Goal: Contribute content: Contribute content

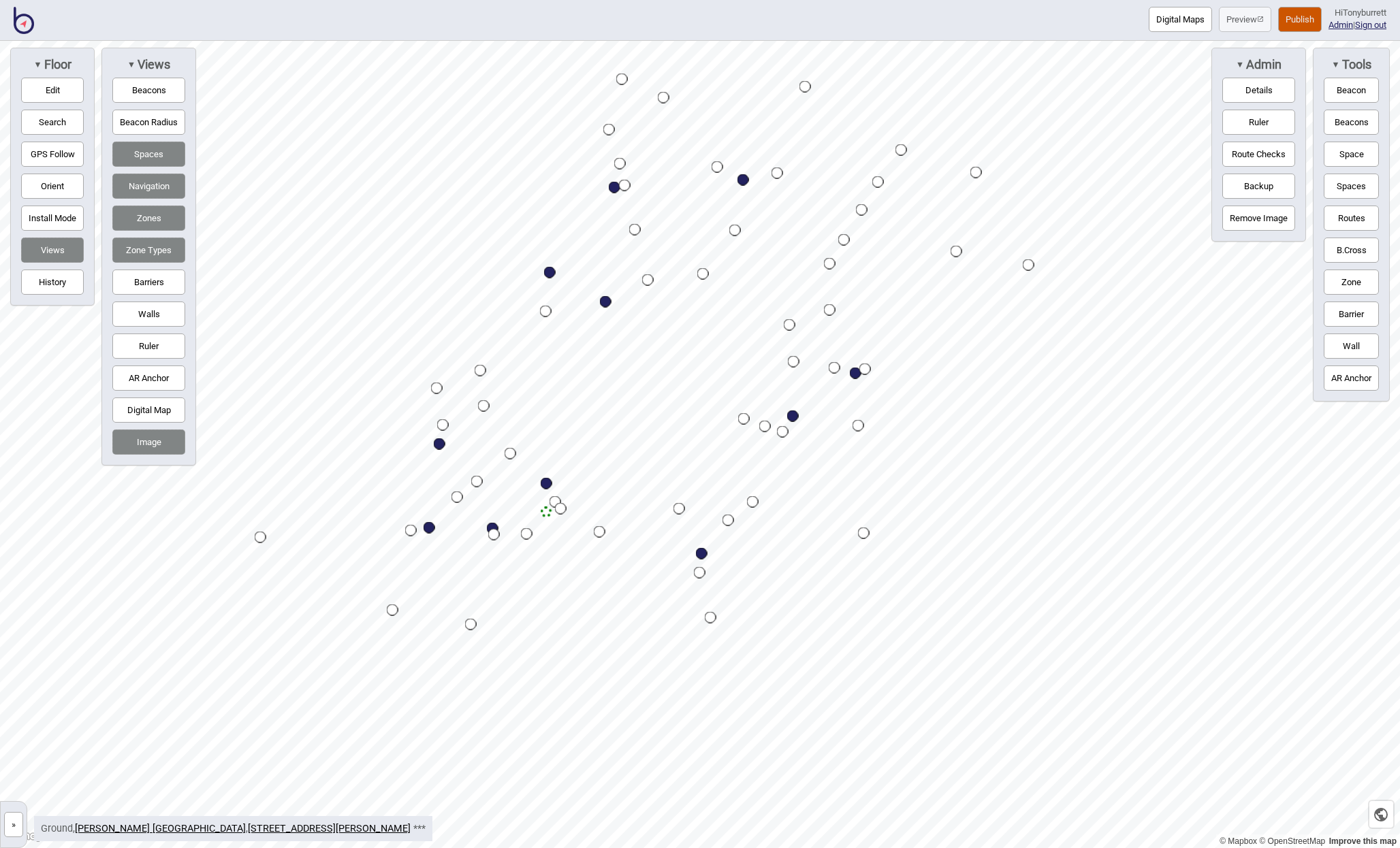
click at [17, 821] on button "»" at bounding box center [13, 825] width 19 height 25
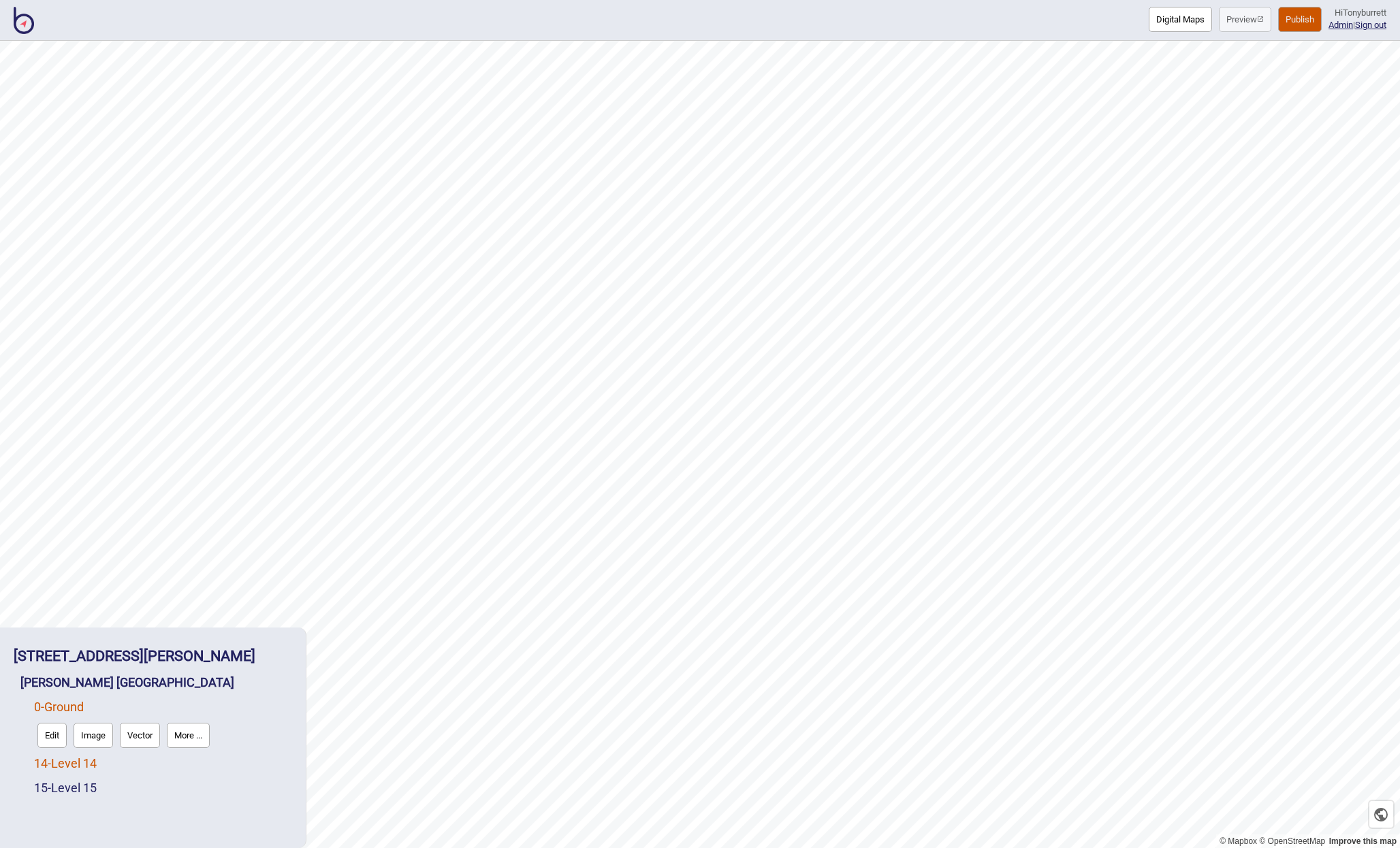
click at [68, 761] on link "14 - Level 14" at bounding box center [65, 763] width 63 height 14
click at [57, 762] on button "Edit" at bounding box center [52, 760] width 29 height 25
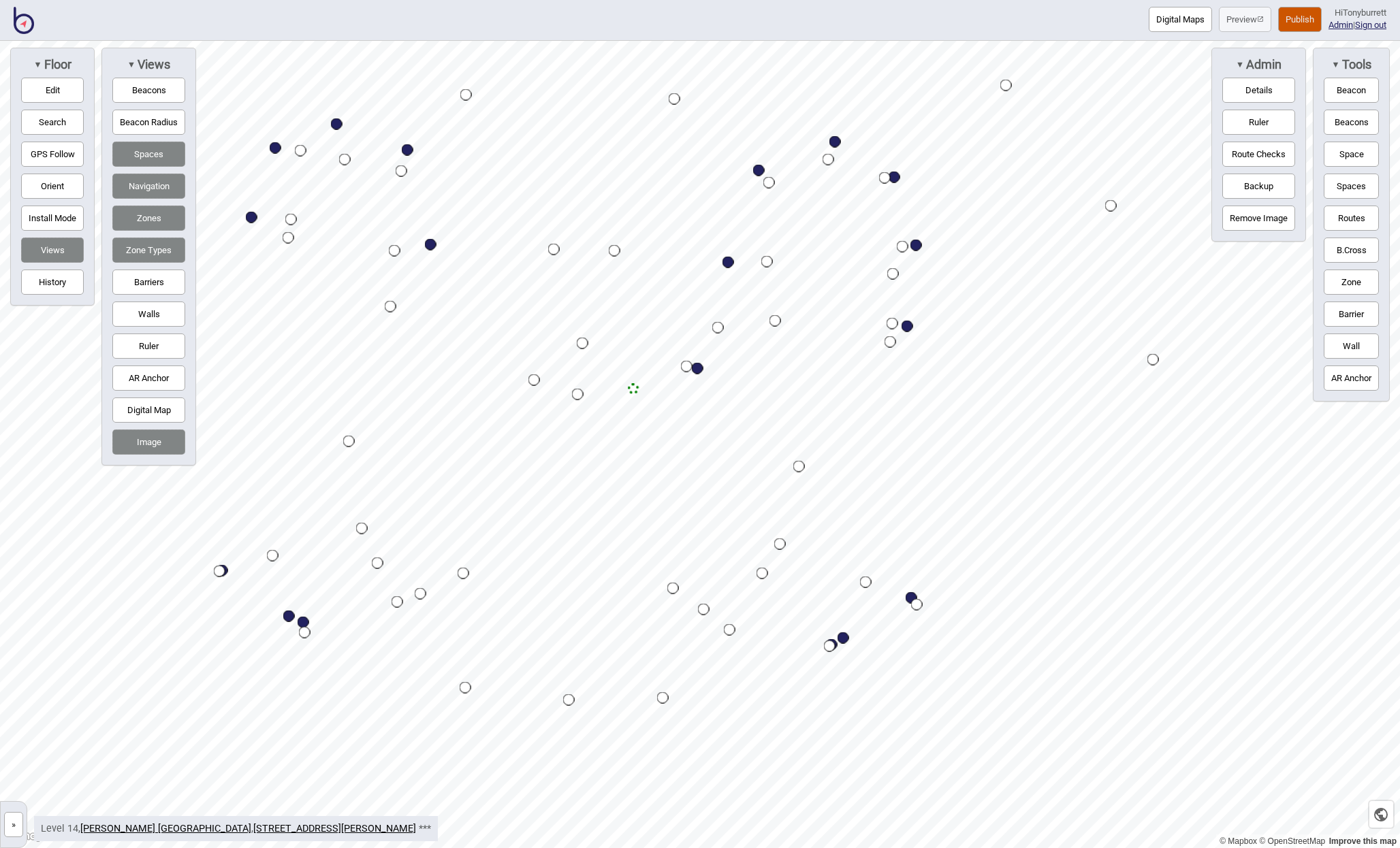
click at [420, 593] on div "Map marker" at bounding box center [420, 593] width 11 height 11
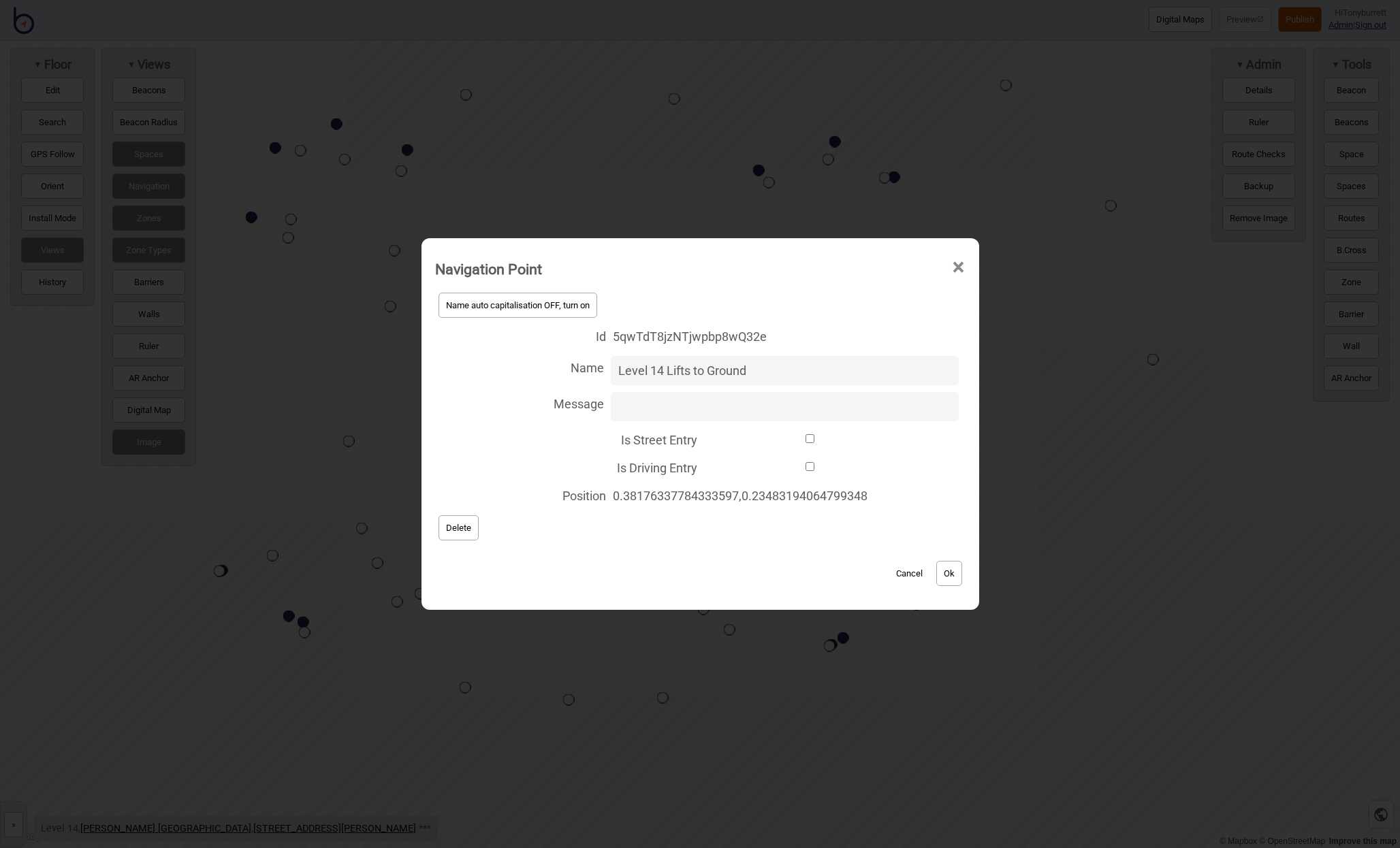
click at [446, 531] on span "Delete" at bounding box center [458, 528] width 25 height 11
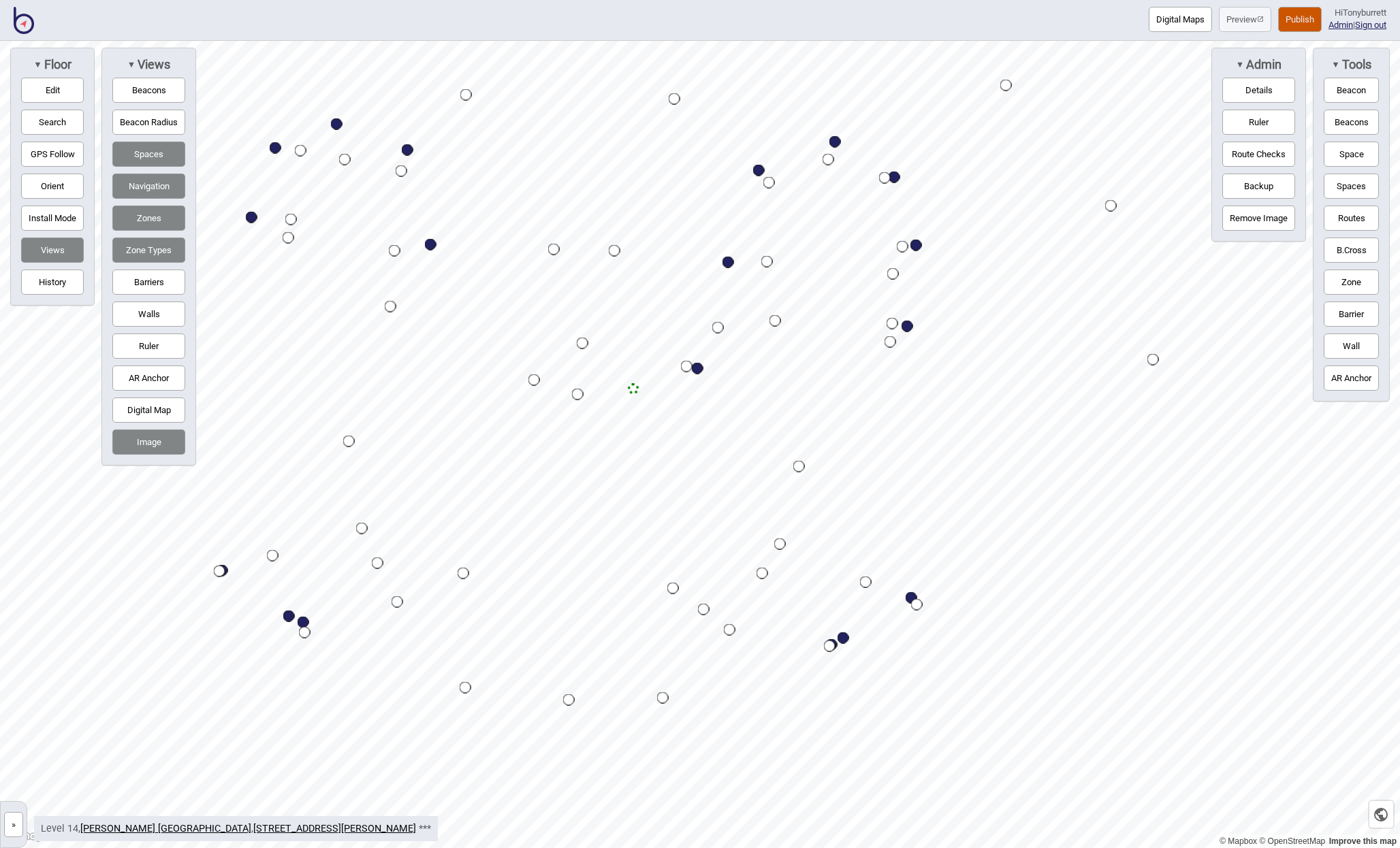
click at [463, 574] on div "Map marker" at bounding box center [463, 573] width 11 height 11
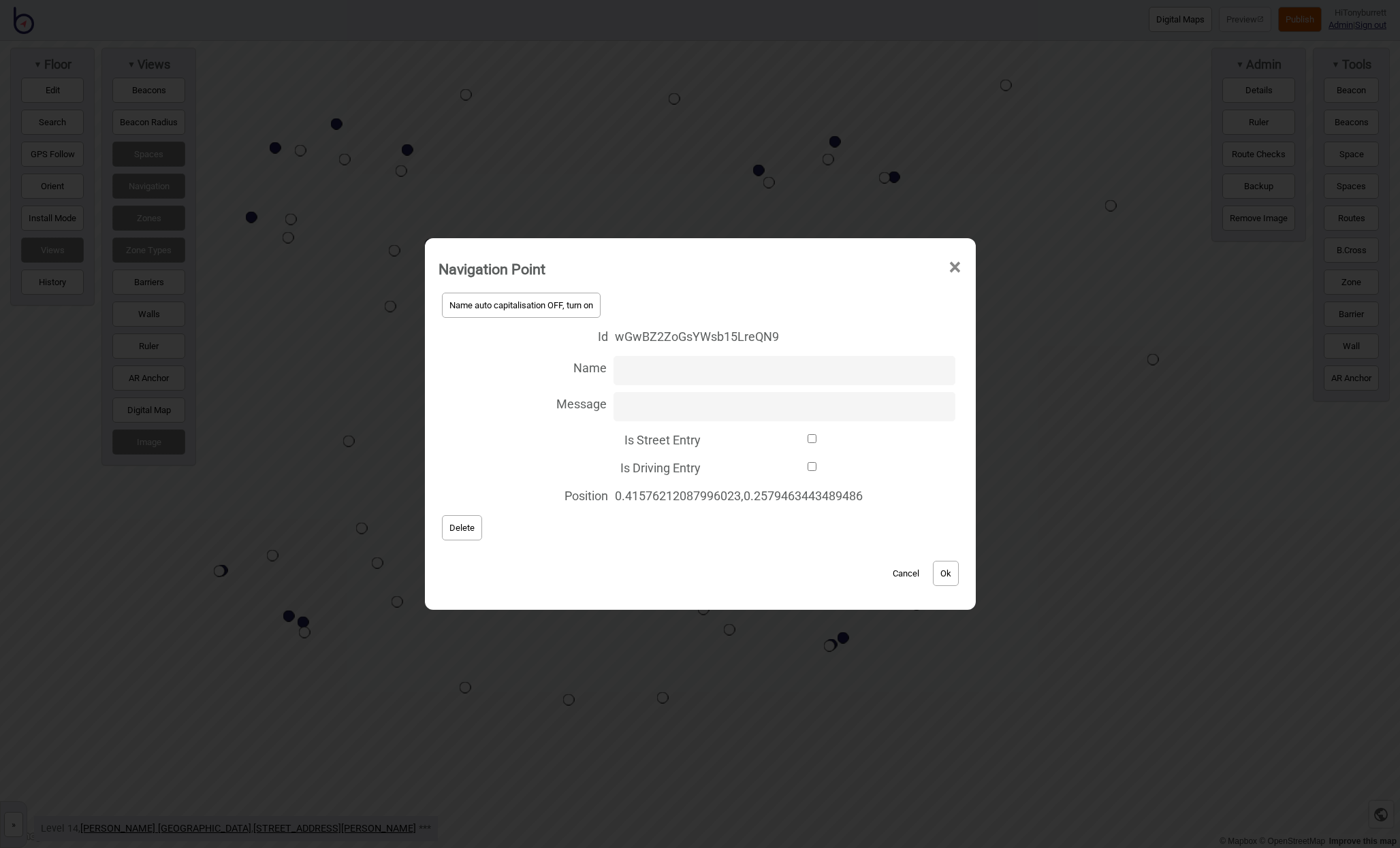
click at [452, 525] on span "Delete" at bounding box center [461, 528] width 25 height 11
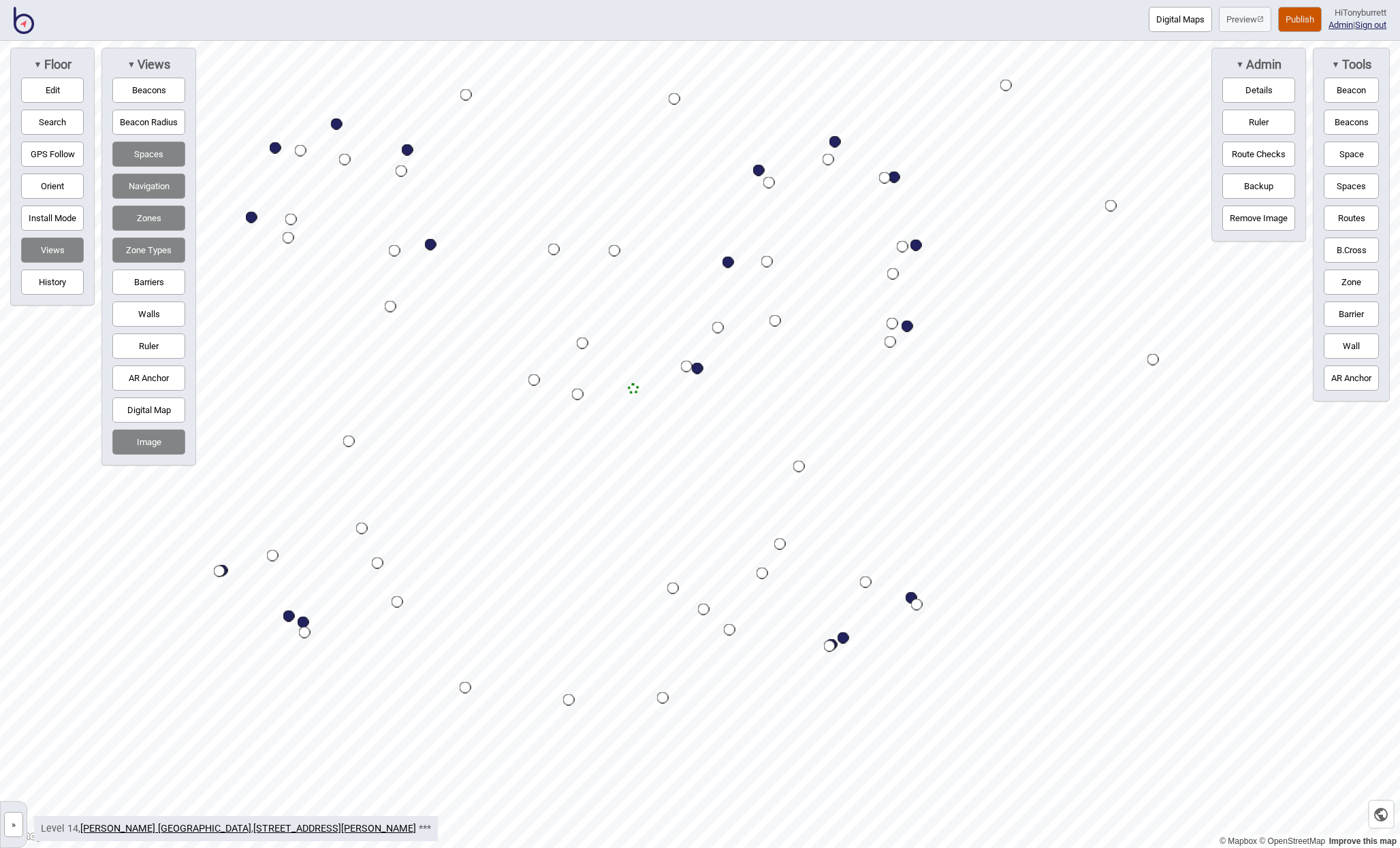
click at [8, 825] on button "»" at bounding box center [13, 825] width 19 height 25
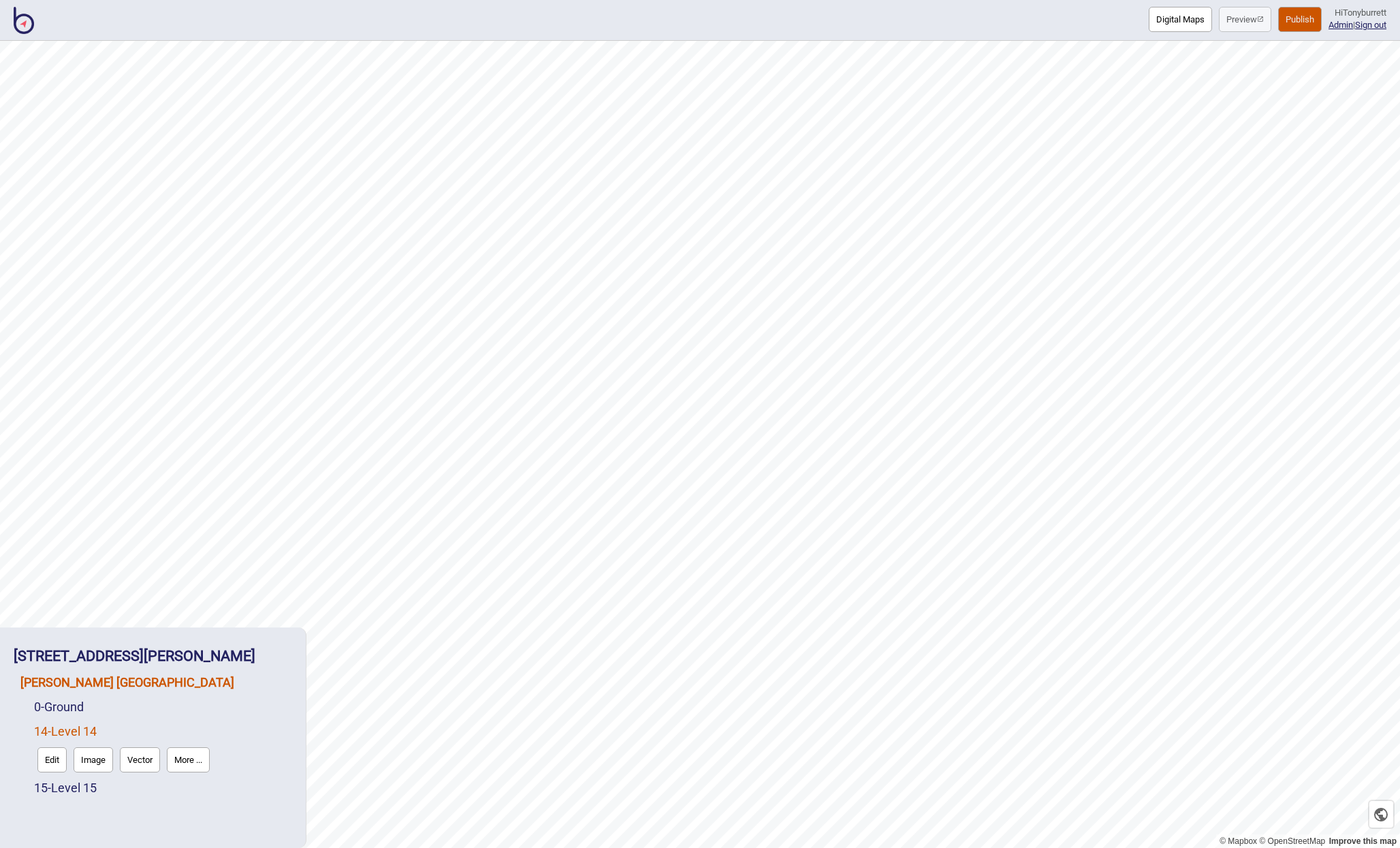
click at [92, 689] on link "[PERSON_NAME] [GEOGRAPHIC_DATA]" at bounding box center [127, 682] width 214 height 14
click at [139, 712] on button "Connections" at bounding box center [138, 710] width 63 height 25
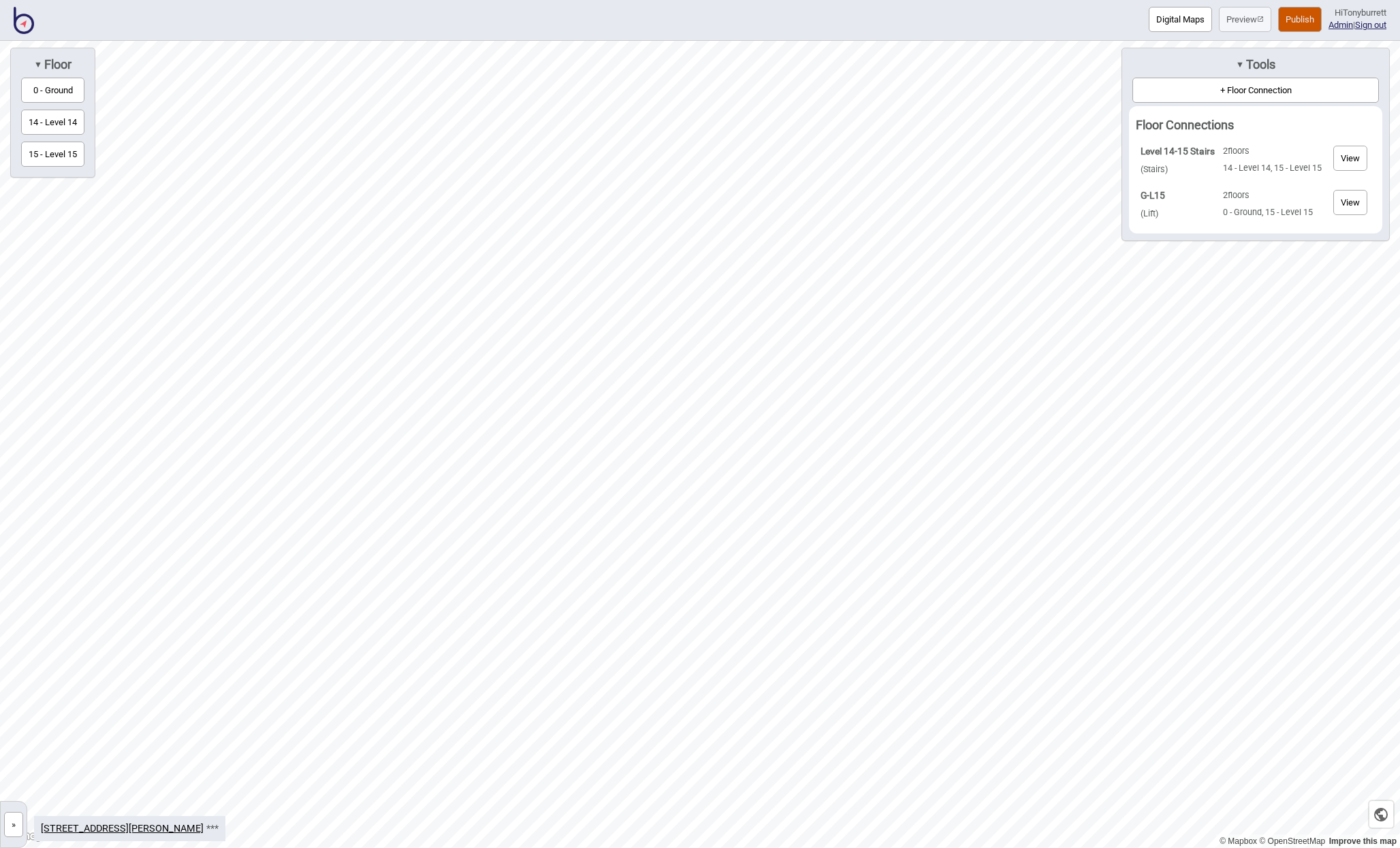
click at [1219, 88] on button "+ Floor Connection" at bounding box center [1256, 90] width 246 height 25
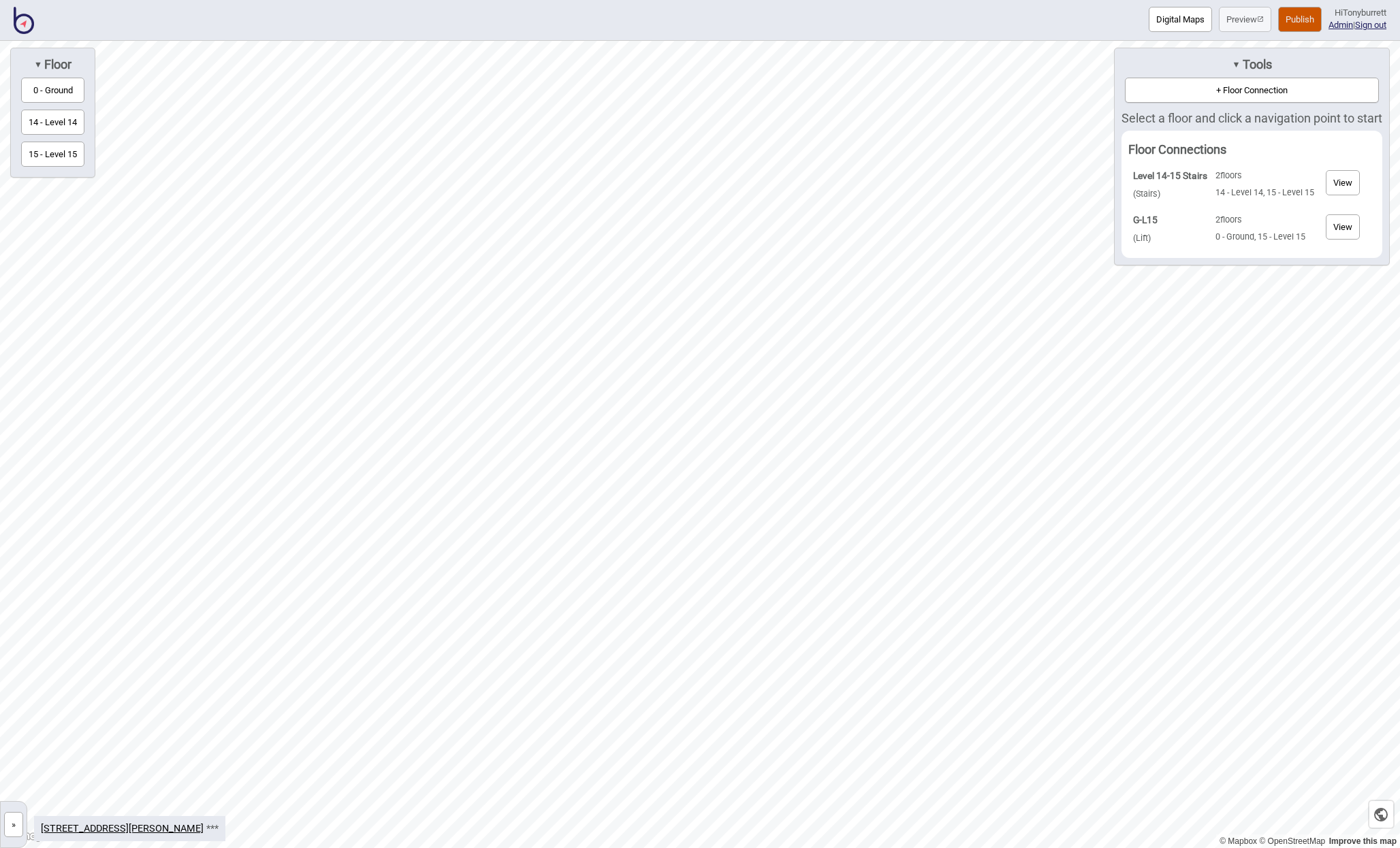
click at [54, 92] on button "0 - Ground" at bounding box center [53, 90] width 63 height 25
click at [637, 511] on div "Map marker" at bounding box center [636, 510] width 14 height 14
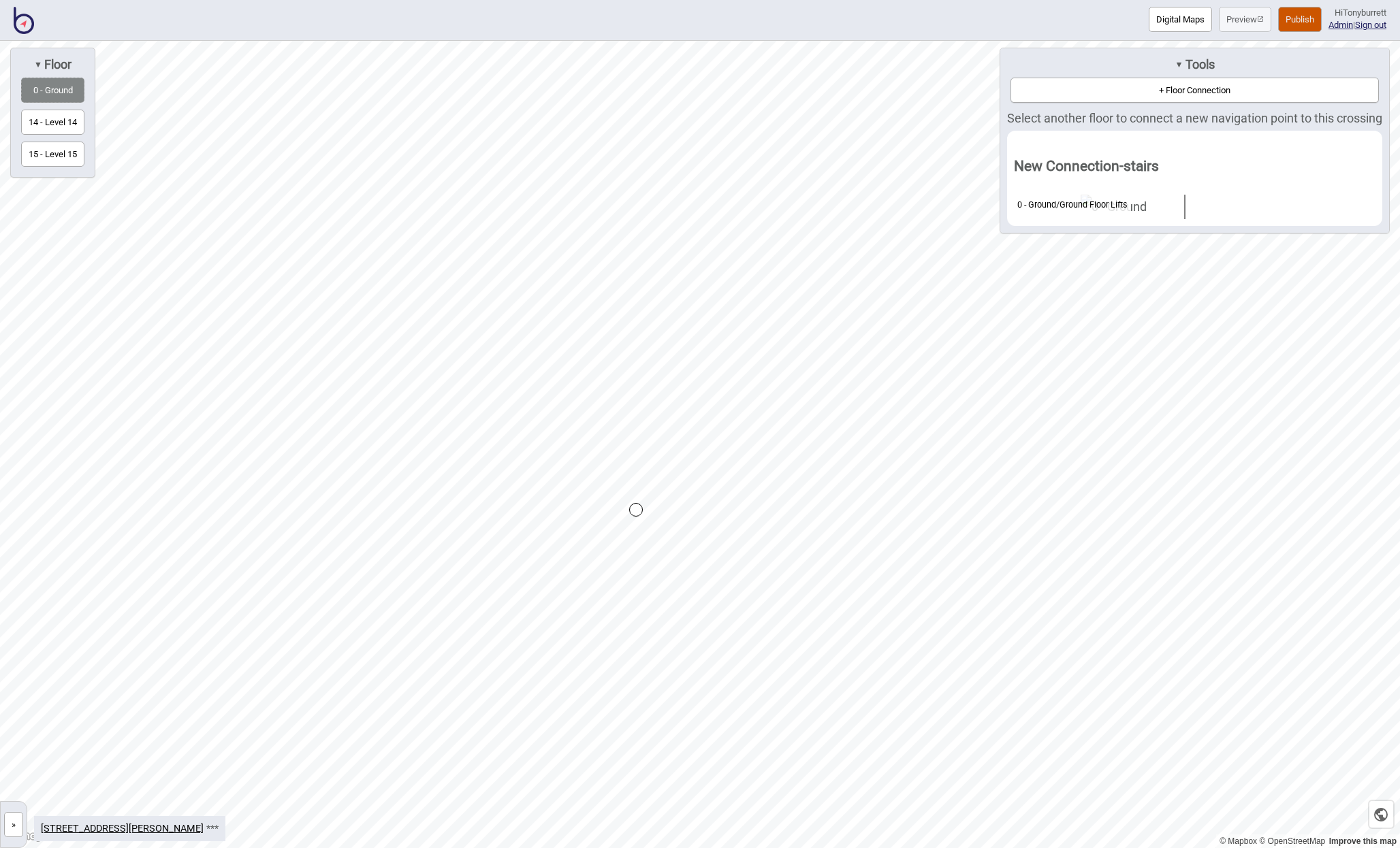
click at [12, 821] on button "»" at bounding box center [13, 825] width 19 height 25
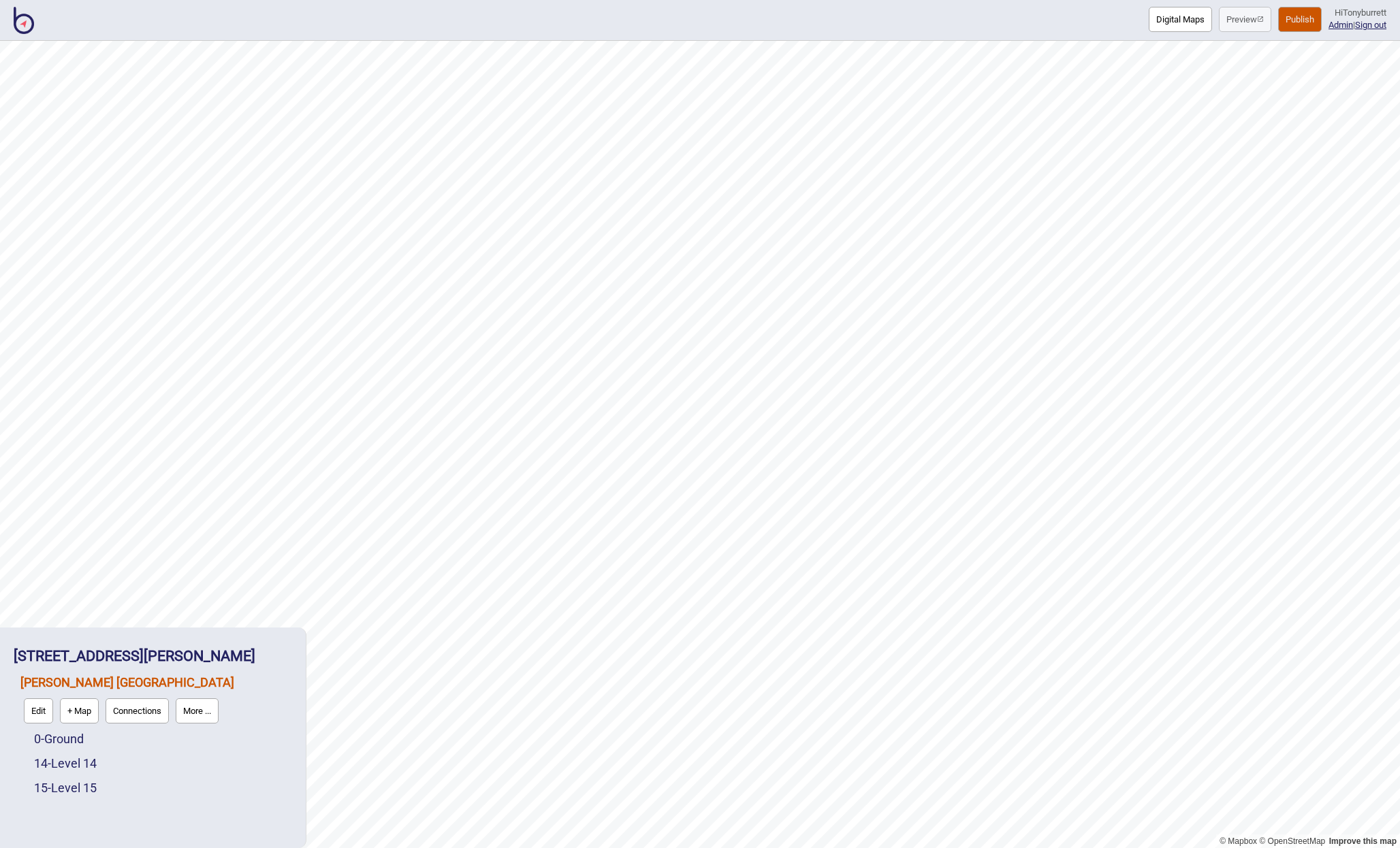
click at [140, 709] on button "Connections" at bounding box center [138, 710] width 63 height 25
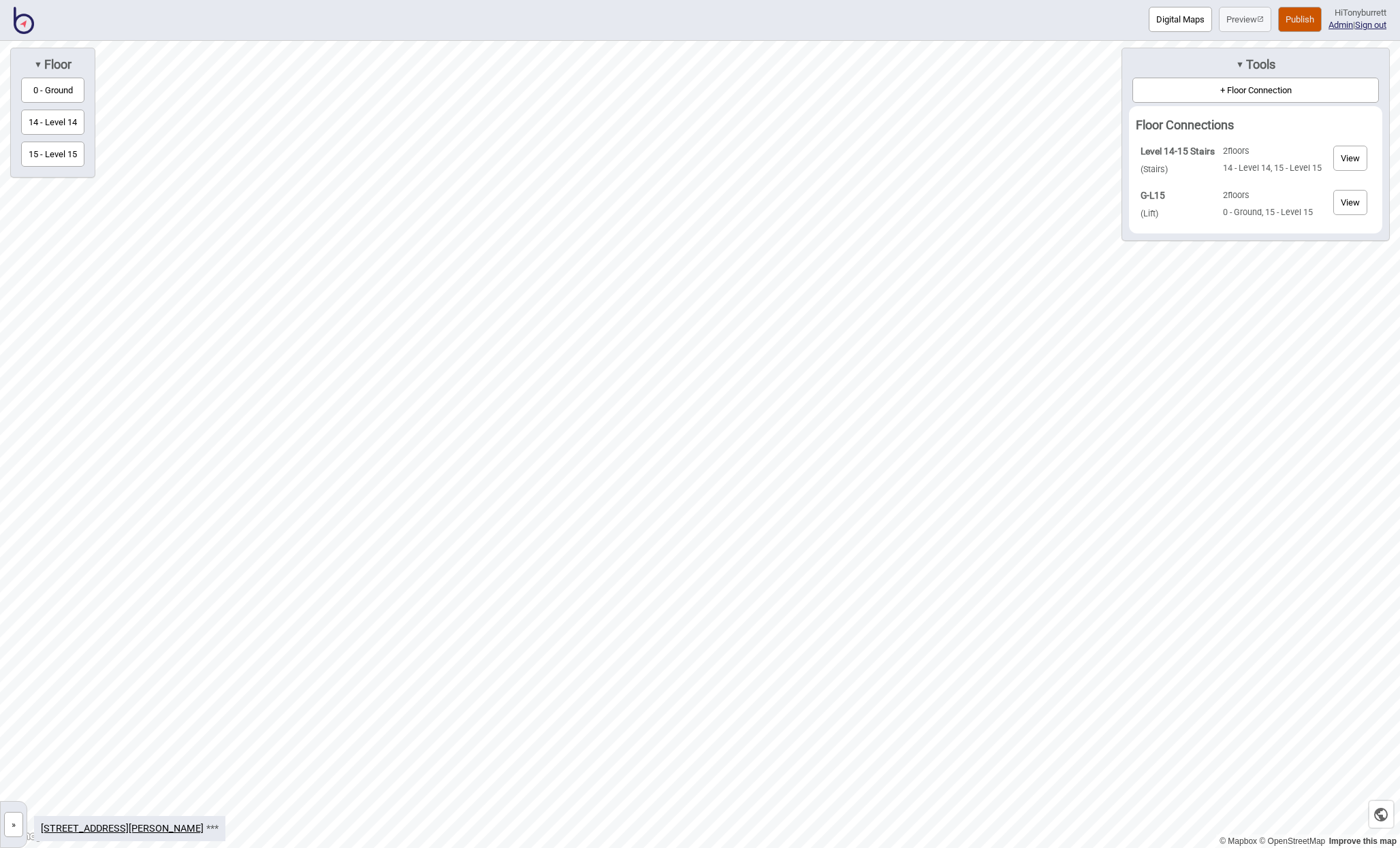
click at [61, 87] on button "0 - Ground" at bounding box center [53, 90] width 63 height 25
click at [1220, 82] on button "+ Floor Connection" at bounding box center [1256, 90] width 246 height 25
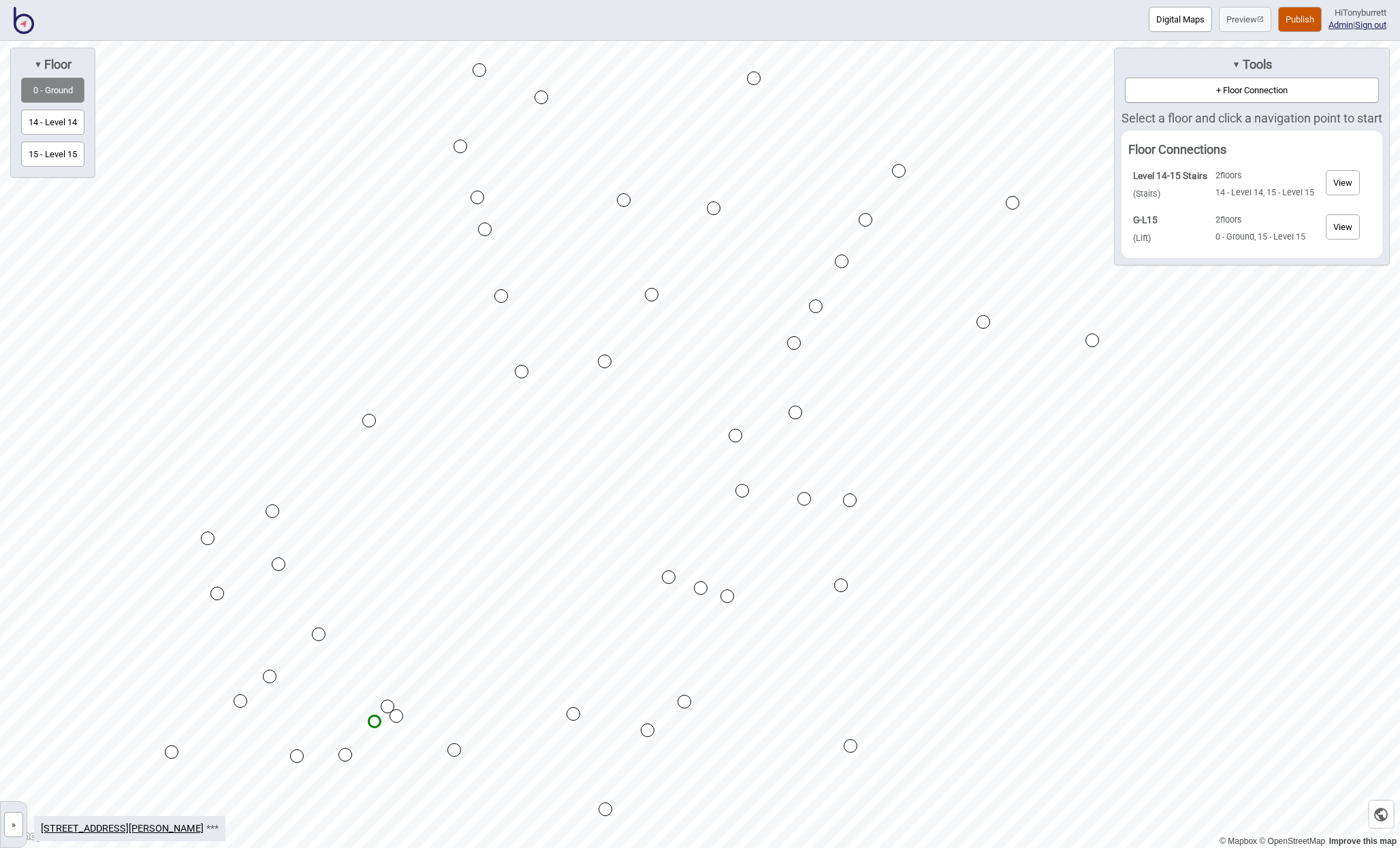
click at [699, 590] on div "Map marker" at bounding box center [701, 588] width 14 height 14
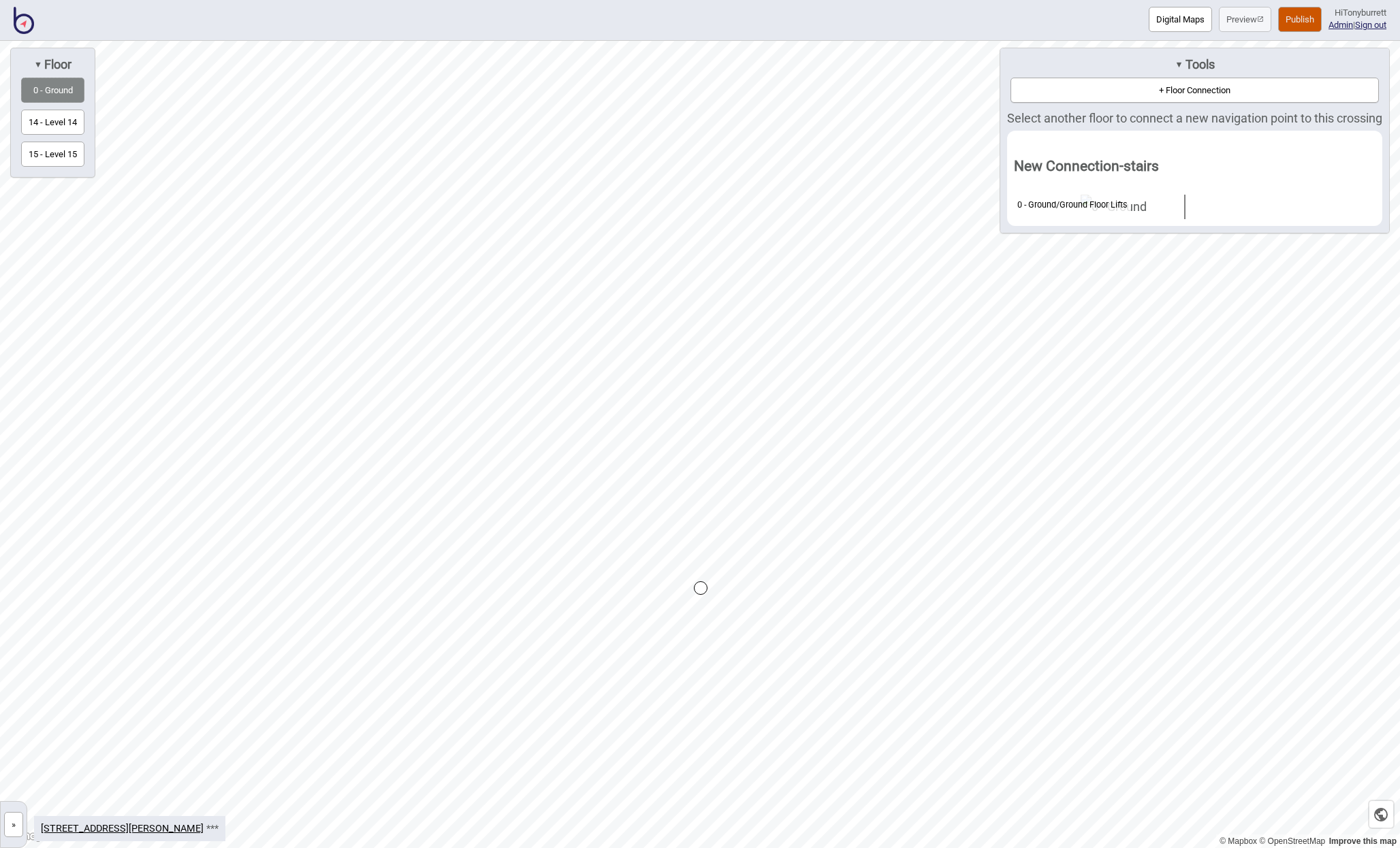
click at [49, 123] on button "14 - Level 14" at bounding box center [53, 122] width 63 height 25
click at [707, 599] on div "Map marker" at bounding box center [703, 594] width 14 height 14
click at [705, 593] on div "Map marker" at bounding box center [703, 594] width 14 height 14
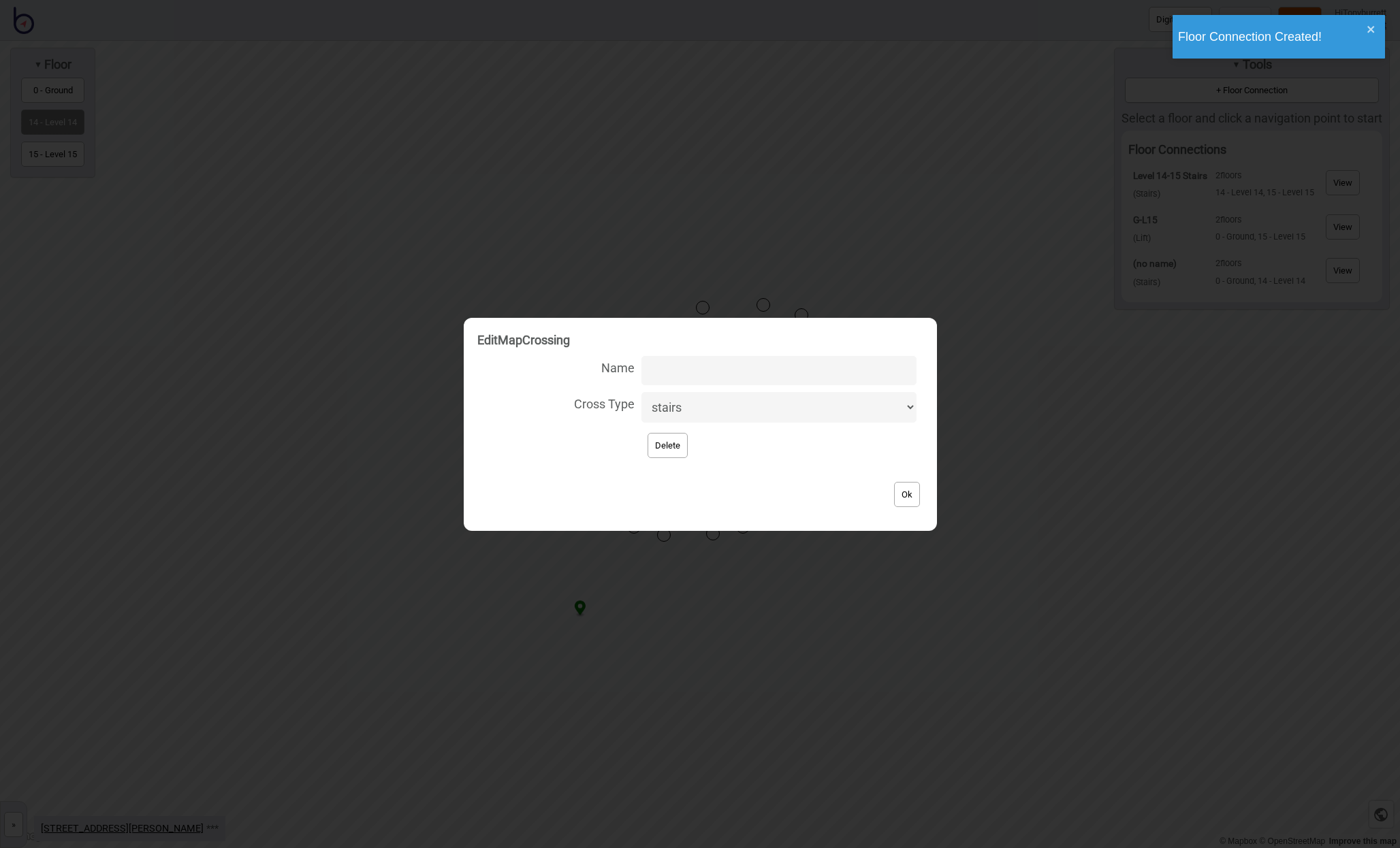
click at [788, 458] on div "Delete" at bounding box center [700, 445] width 446 height 39
click at [689, 373] on input "Name" at bounding box center [778, 370] width 274 height 29
type input "G-L14 Lifts"
click at [742, 448] on span "Delete" at bounding box center [780, 445] width 272 height 32
select select "lift"
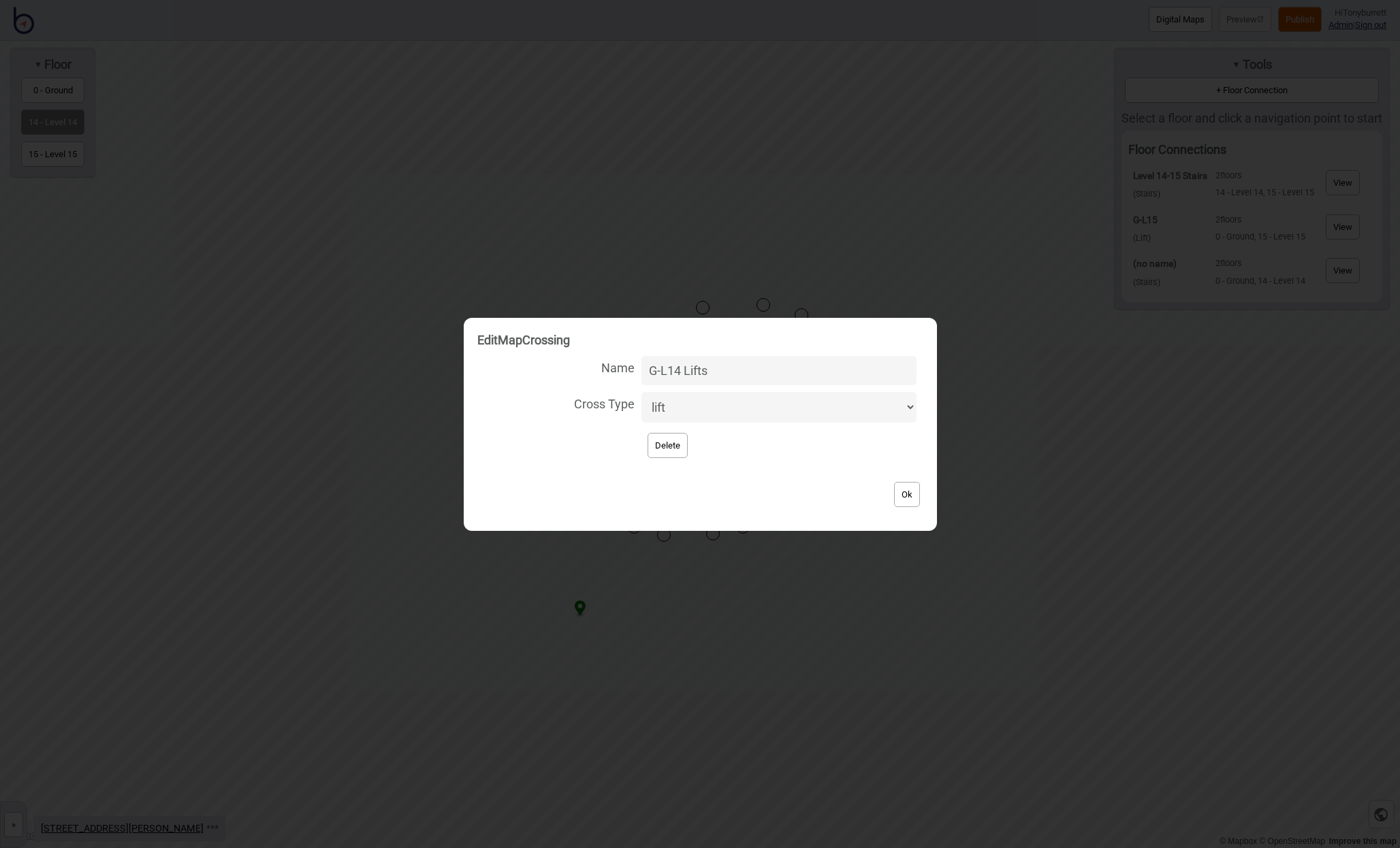
click at [903, 491] on button "Ok" at bounding box center [907, 494] width 26 height 25
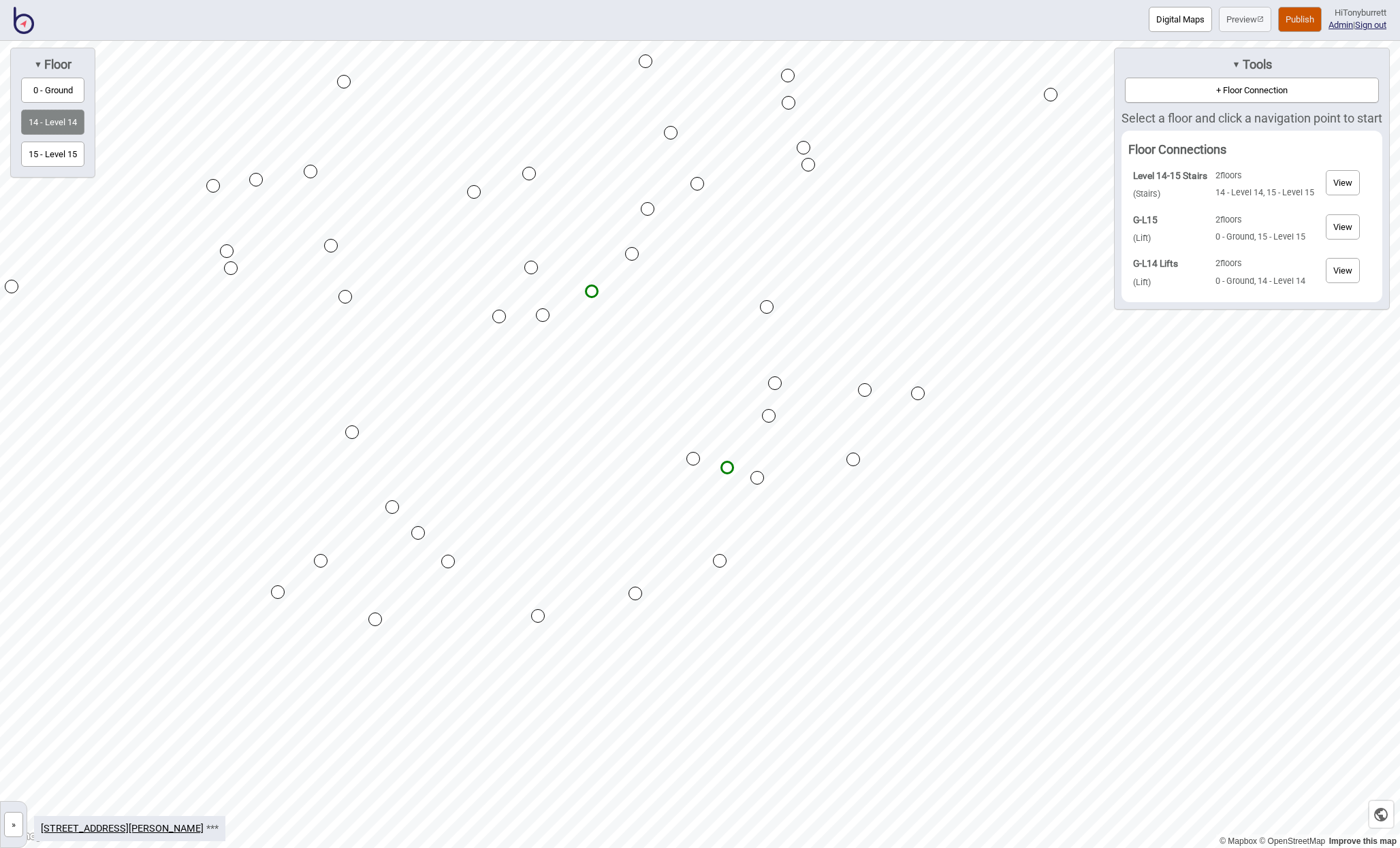
click at [1220, 83] on button "+ Floor Connection" at bounding box center [1252, 90] width 254 height 25
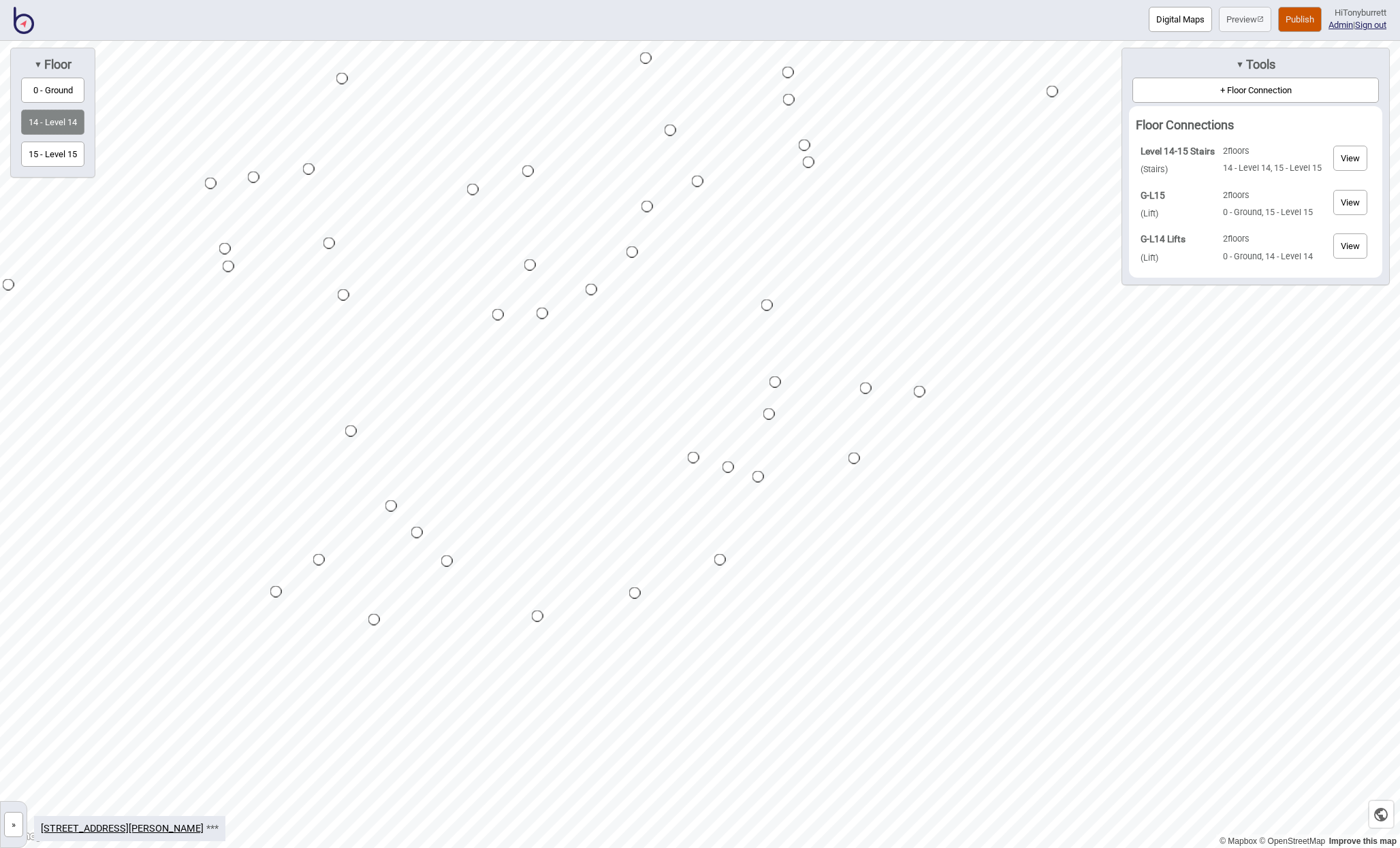
click at [17, 822] on button "»" at bounding box center [13, 825] width 19 height 25
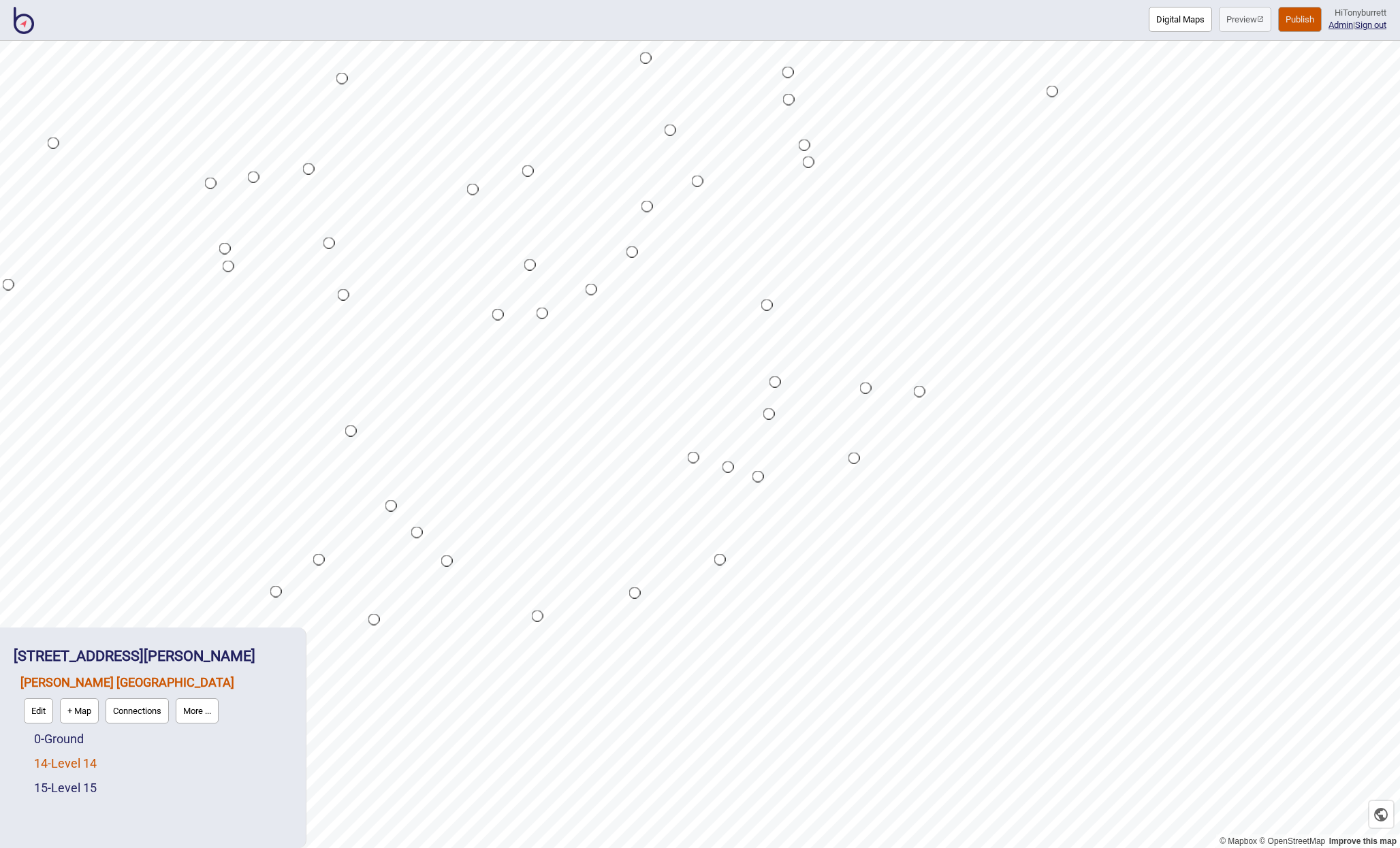
click at [49, 763] on link "14 - Level 14" at bounding box center [65, 763] width 63 height 14
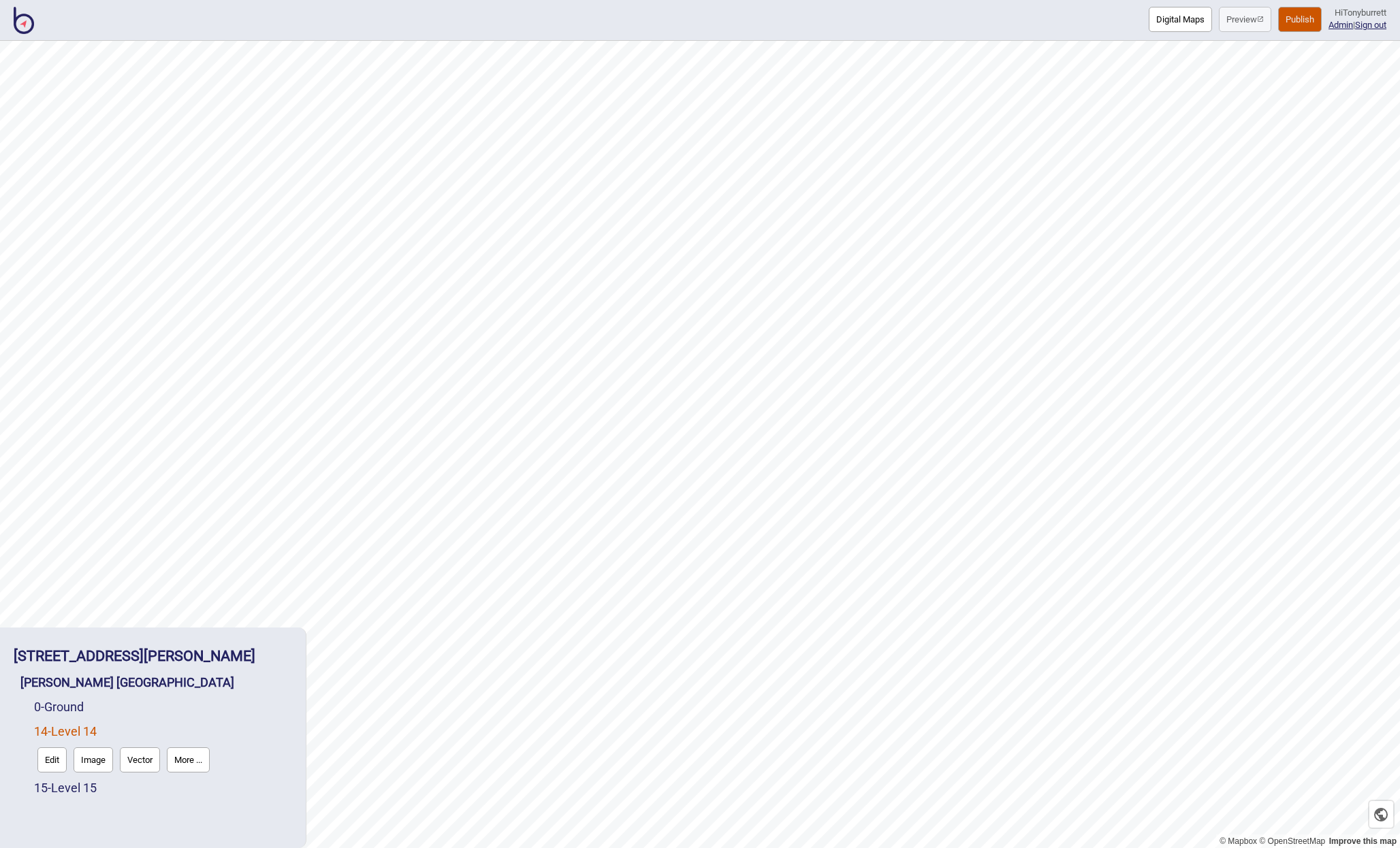
click at [45, 764] on button "Edit" at bounding box center [52, 760] width 29 height 25
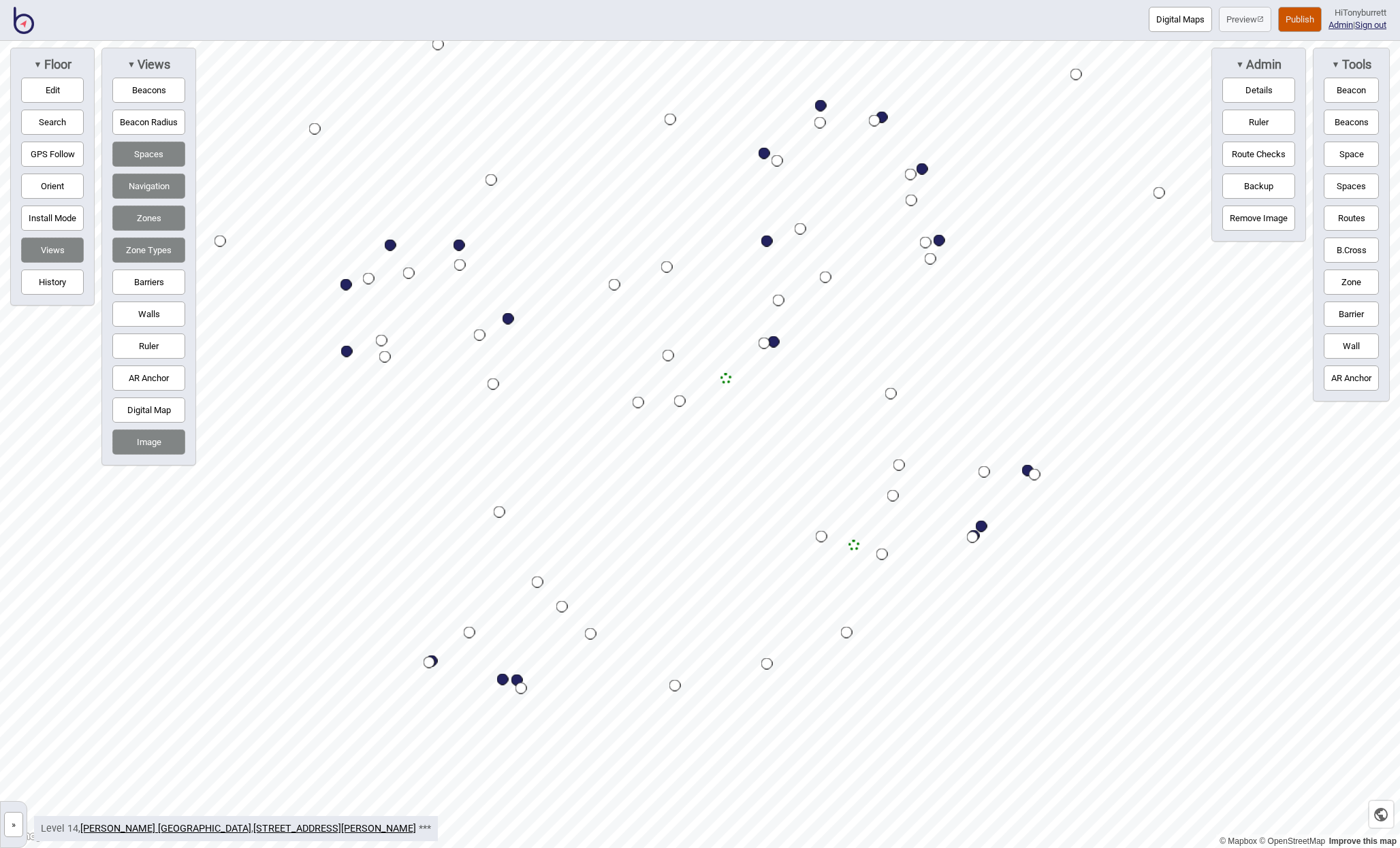
click at [20, 823] on button "»" at bounding box center [13, 825] width 19 height 25
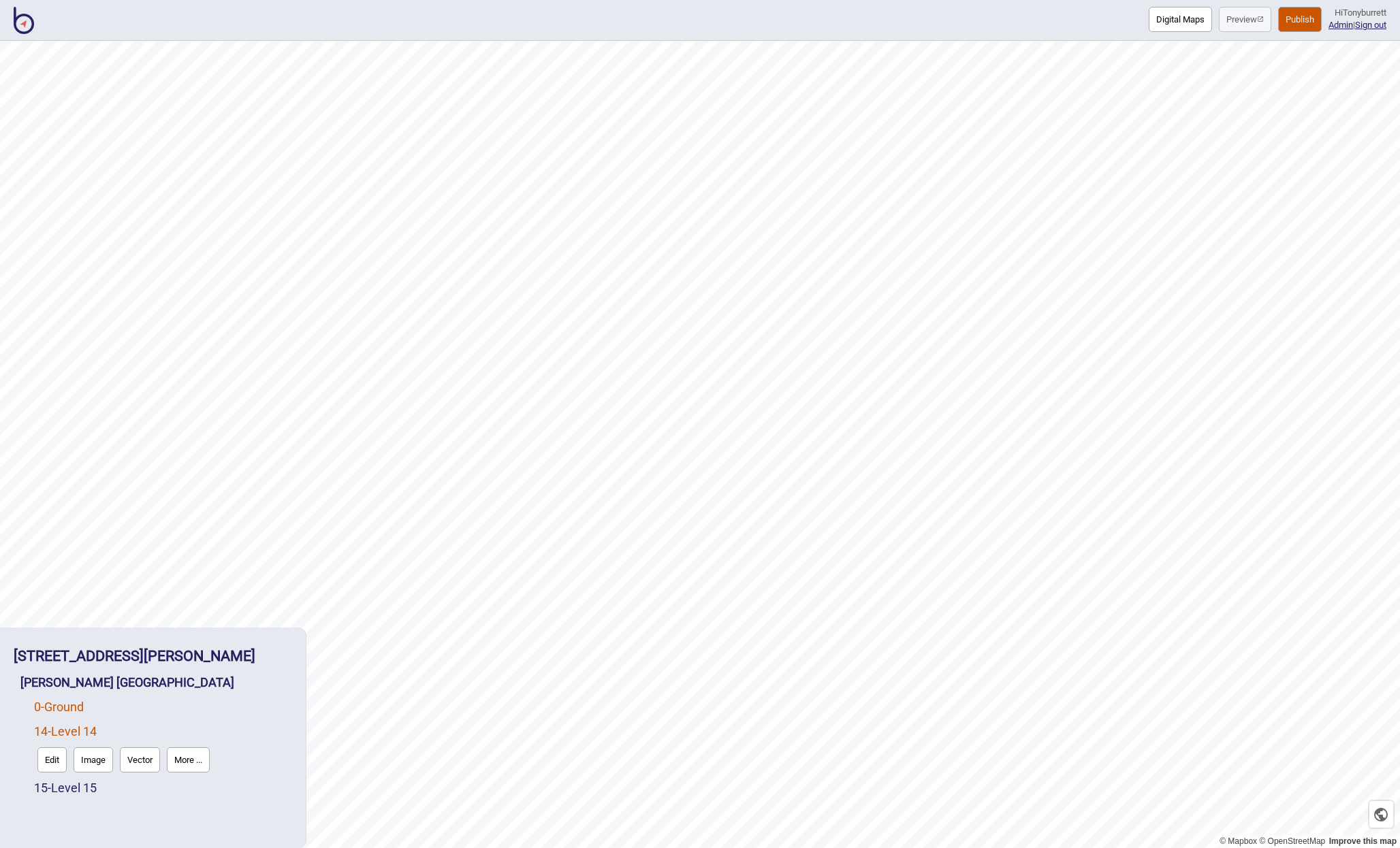
click at [79, 707] on link "0 - Ground" at bounding box center [59, 707] width 50 height 14
click at [51, 741] on button "Edit" at bounding box center [52, 735] width 29 height 25
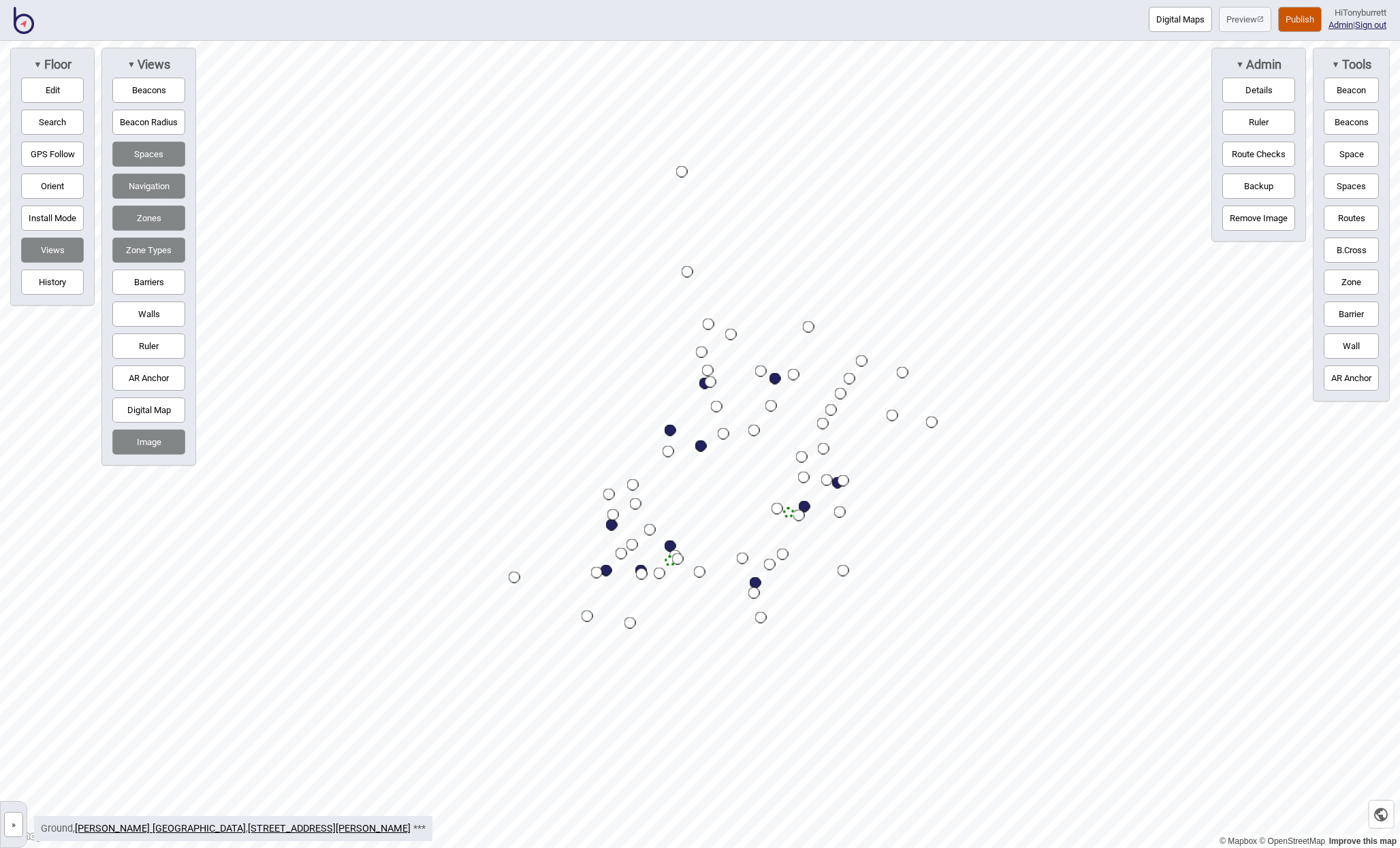
click at [17, 820] on button "»" at bounding box center [13, 825] width 19 height 25
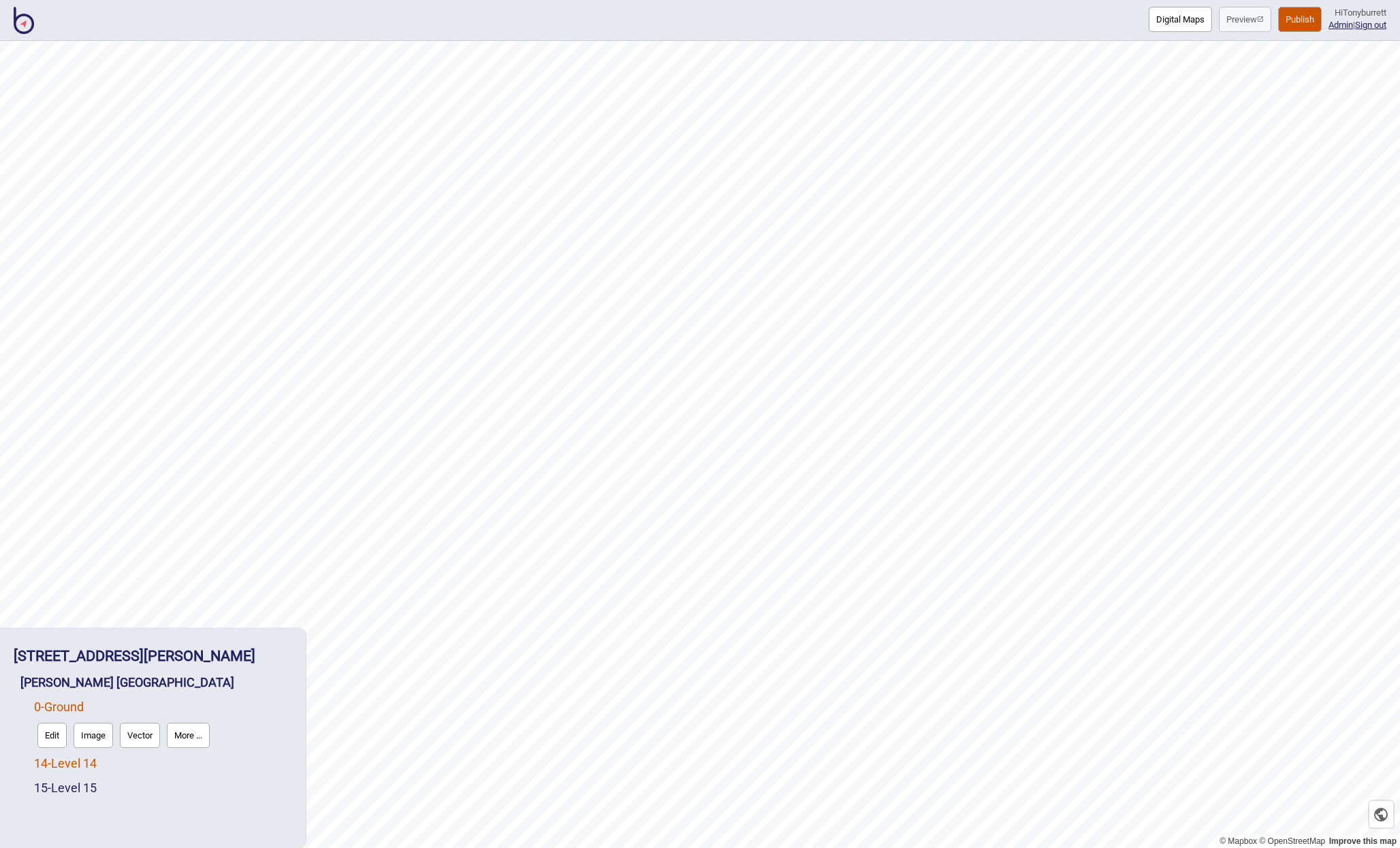
click at [65, 762] on link "14 - Level 14" at bounding box center [65, 763] width 63 height 14
click at [57, 764] on button "Edit" at bounding box center [52, 760] width 29 height 25
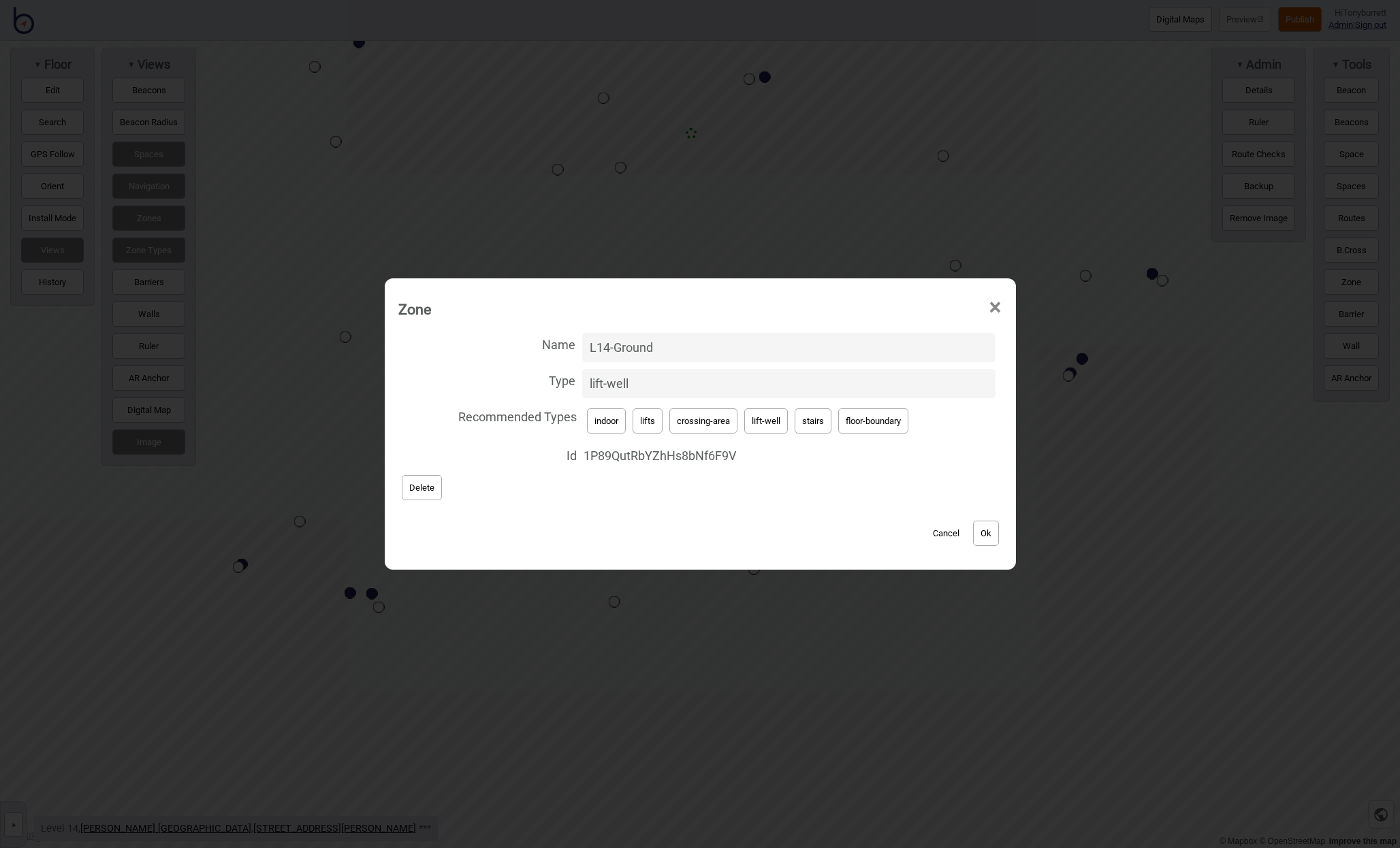
click at [420, 479] on button "Delete" at bounding box center [421, 487] width 40 height 25
click at [416, 480] on button "Delete" at bounding box center [421, 487] width 40 height 25
click at [409, 491] on button "Delete" at bounding box center [421, 487] width 40 height 25
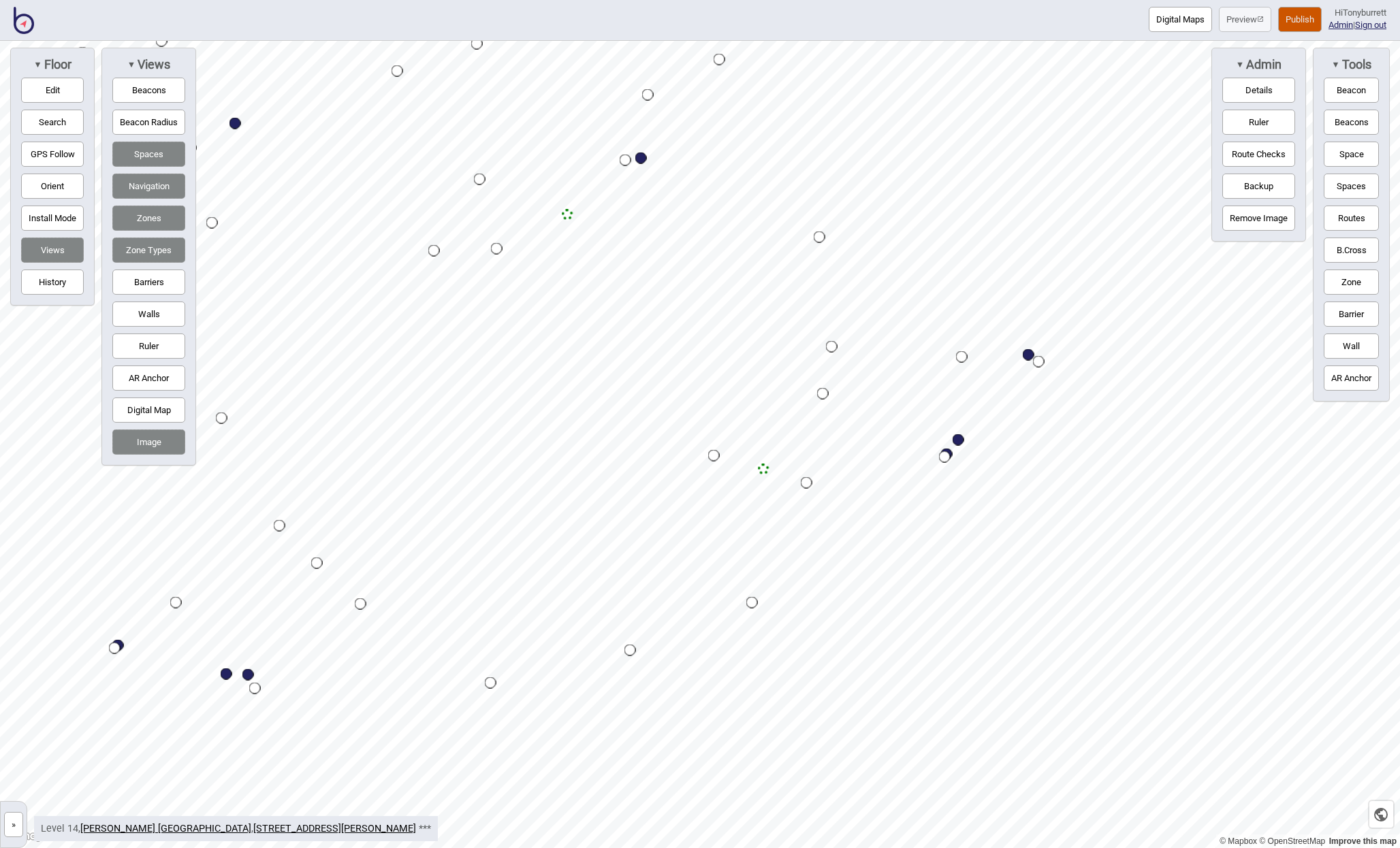
click at [1336, 275] on button "Zone" at bounding box center [1351, 282] width 55 height 25
click at [649, 549] on div "Map marker" at bounding box center [650, 549] width 20 height 20
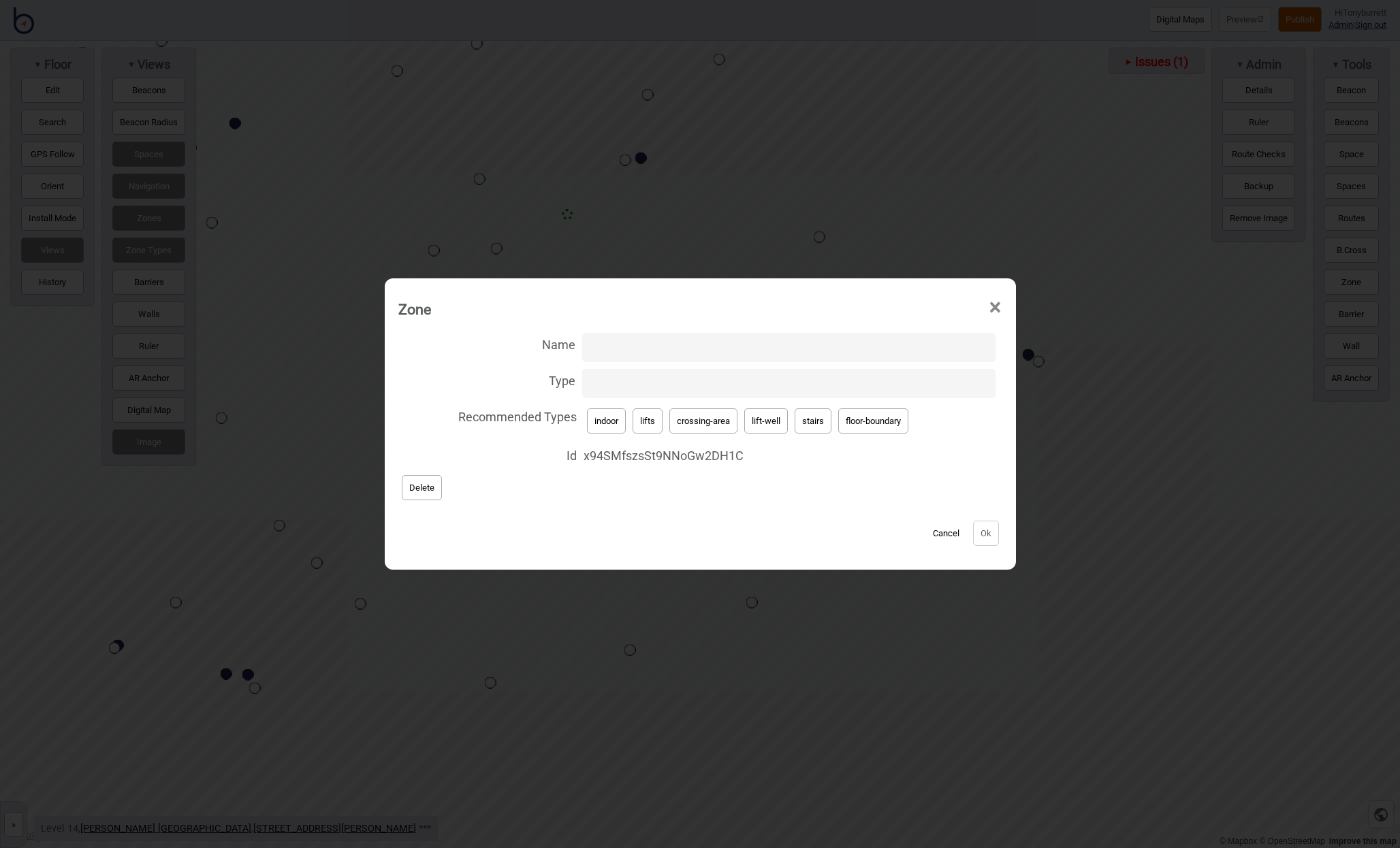
click at [647, 419] on button "lifts" at bounding box center [648, 420] width 30 height 25
type input "lifts"
click at [991, 534] on button "Ok" at bounding box center [986, 533] width 26 height 25
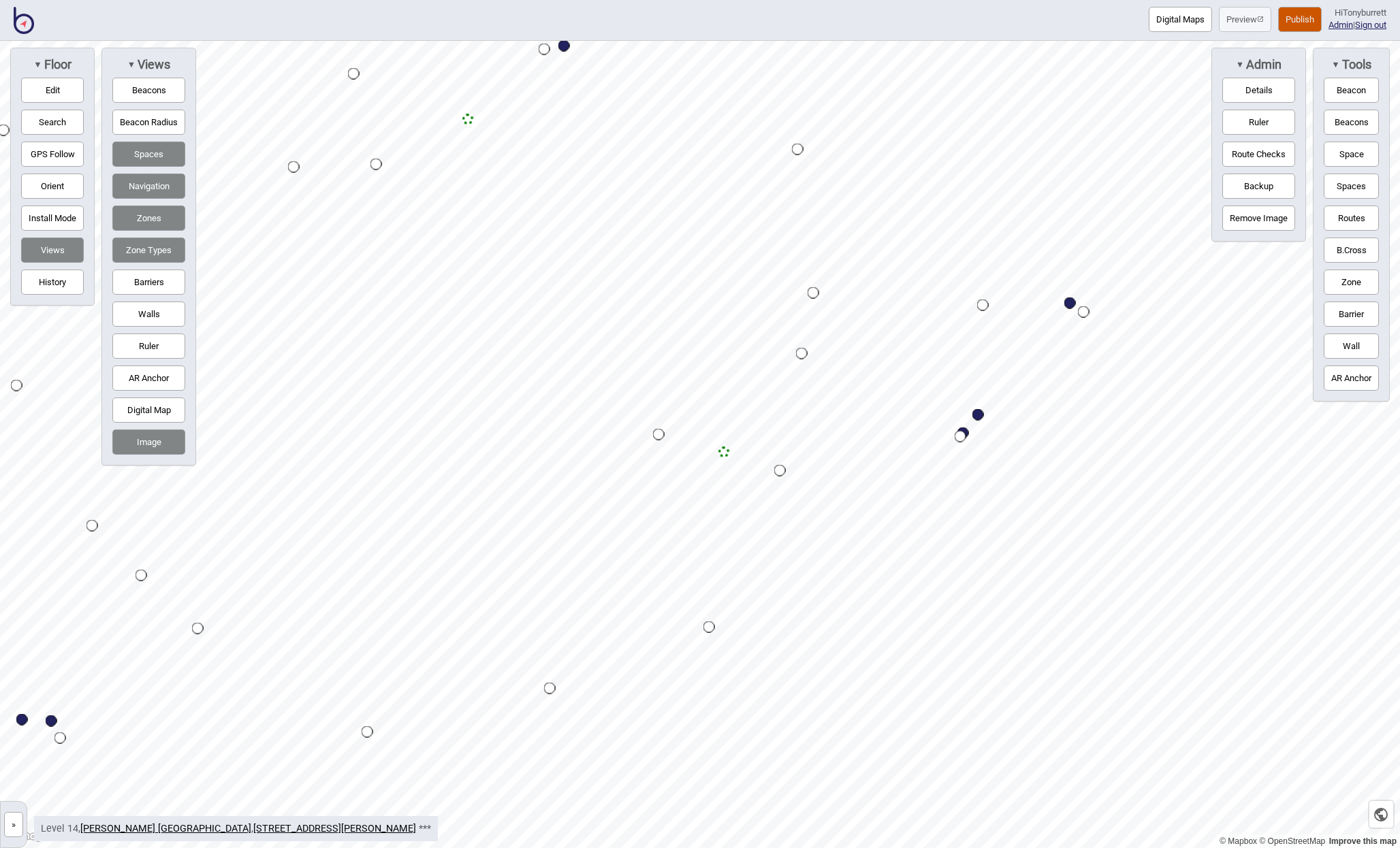
click at [1361, 284] on button "Zone" at bounding box center [1351, 282] width 55 height 25
click at [754, 643] on div "Map marker" at bounding box center [754, 643] width 20 height 20
click at [721, 456] on div "Map marker" at bounding box center [723, 452] width 11 height 11
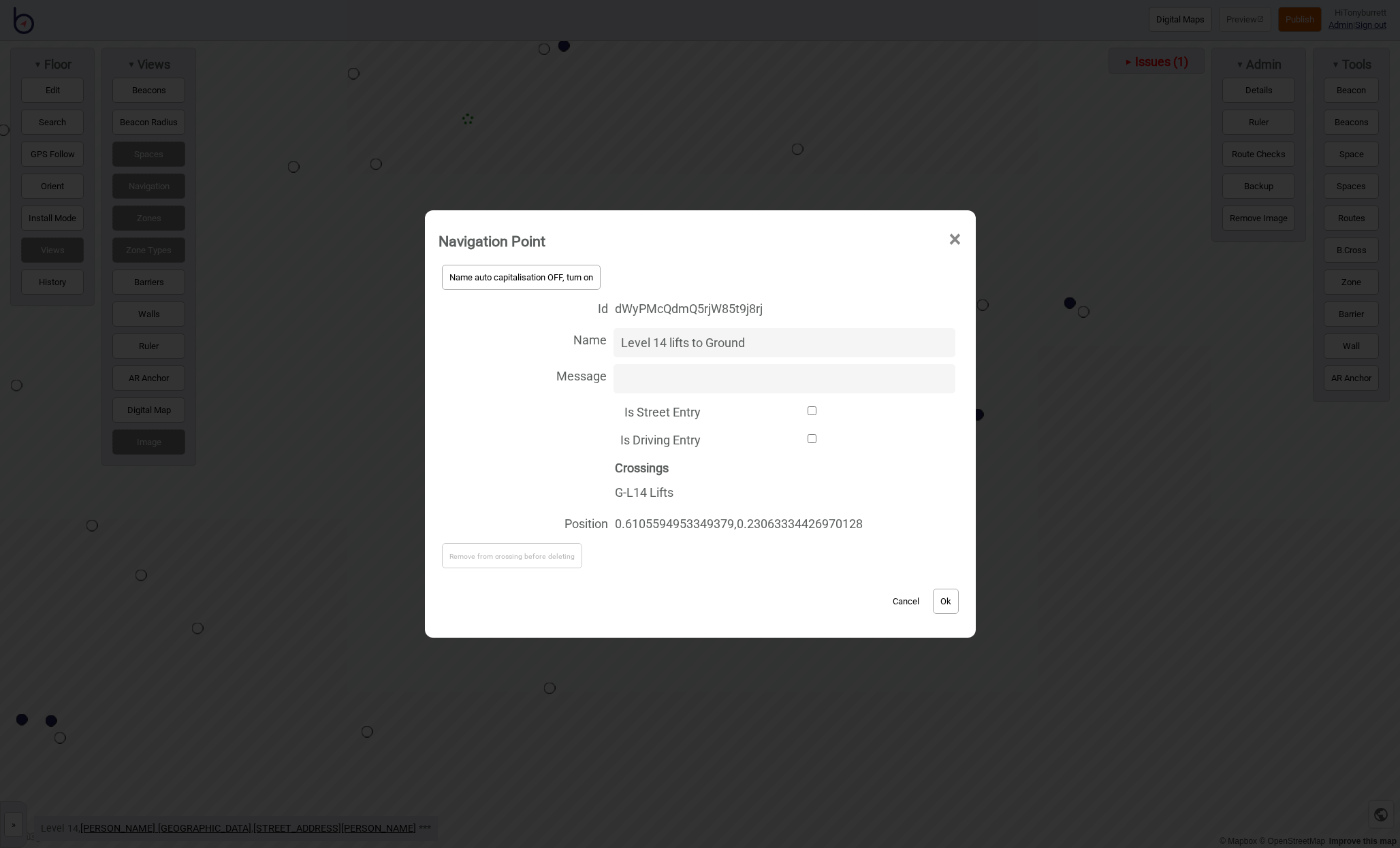
click at [763, 463] on span "Crossings G-L14 Lifts" at bounding box center [784, 480] width 339 height 49
drag, startPoint x: 687, startPoint y: 494, endPoint x: 621, endPoint y: 493, distance: 66.0
click at [605, 489] on div "Crossings G-L14 Lifts" at bounding box center [700, 481] width 524 height 56
copy div "G-L14 Lifts"
click at [949, 600] on button "Ok" at bounding box center [946, 601] width 26 height 25
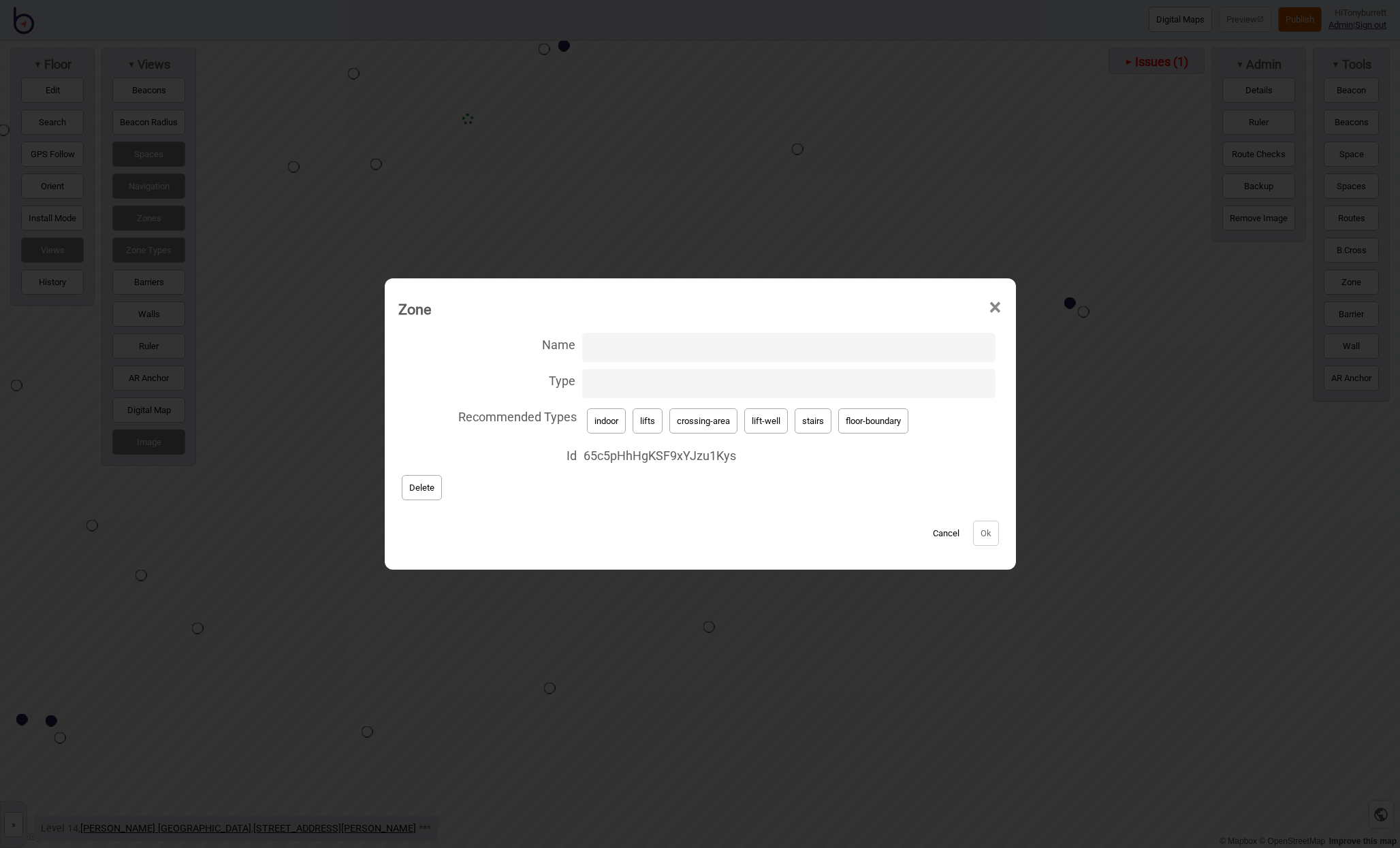
click at [764, 427] on button "lift-well" at bounding box center [766, 420] width 44 height 25
type input "lift-well"
click at [607, 346] on input "Name" at bounding box center [788, 347] width 413 height 29
paste input "G-L14 Lifts"
type input "G-L14 Lifts"
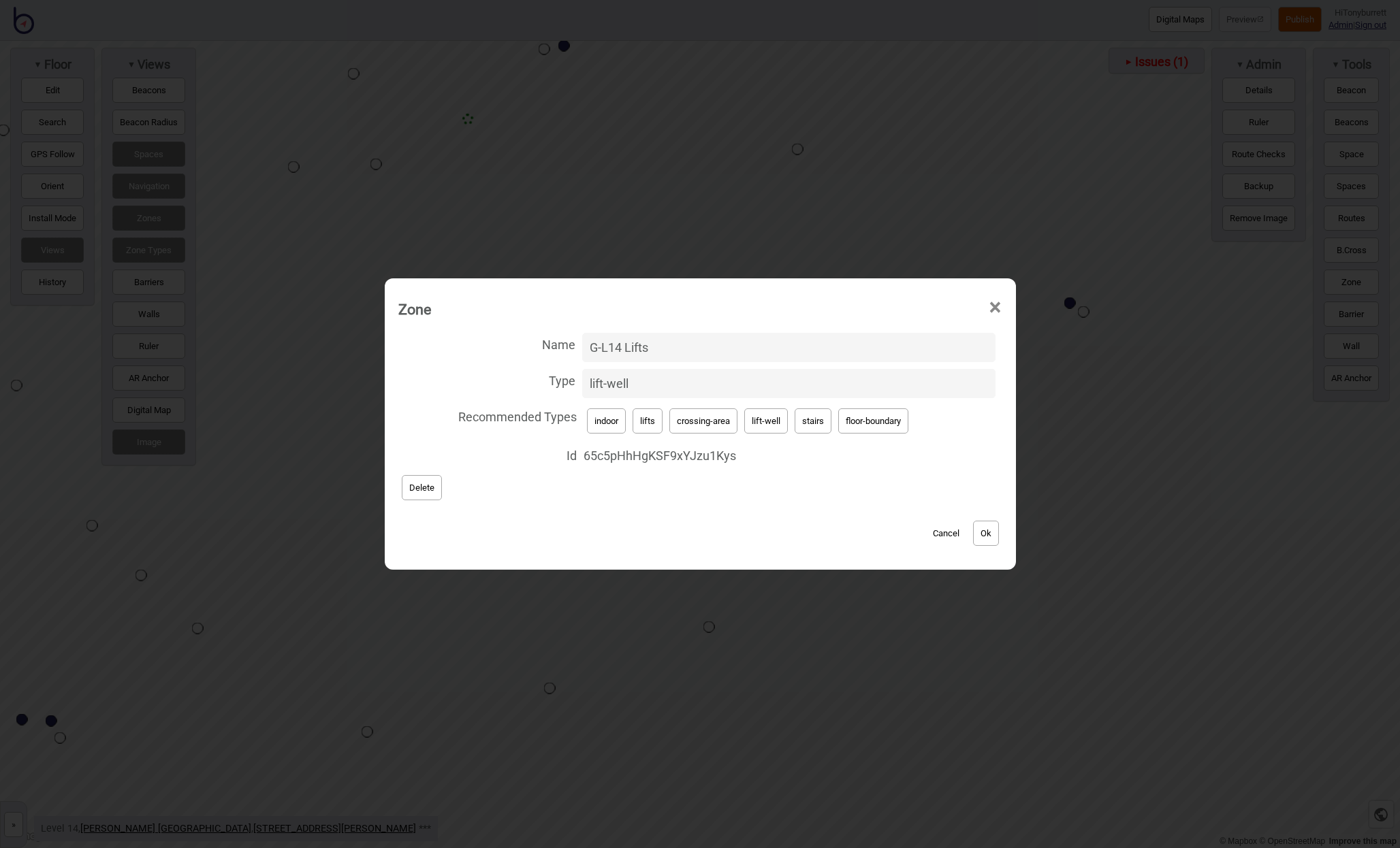
click at [993, 534] on button "Ok" at bounding box center [986, 533] width 26 height 25
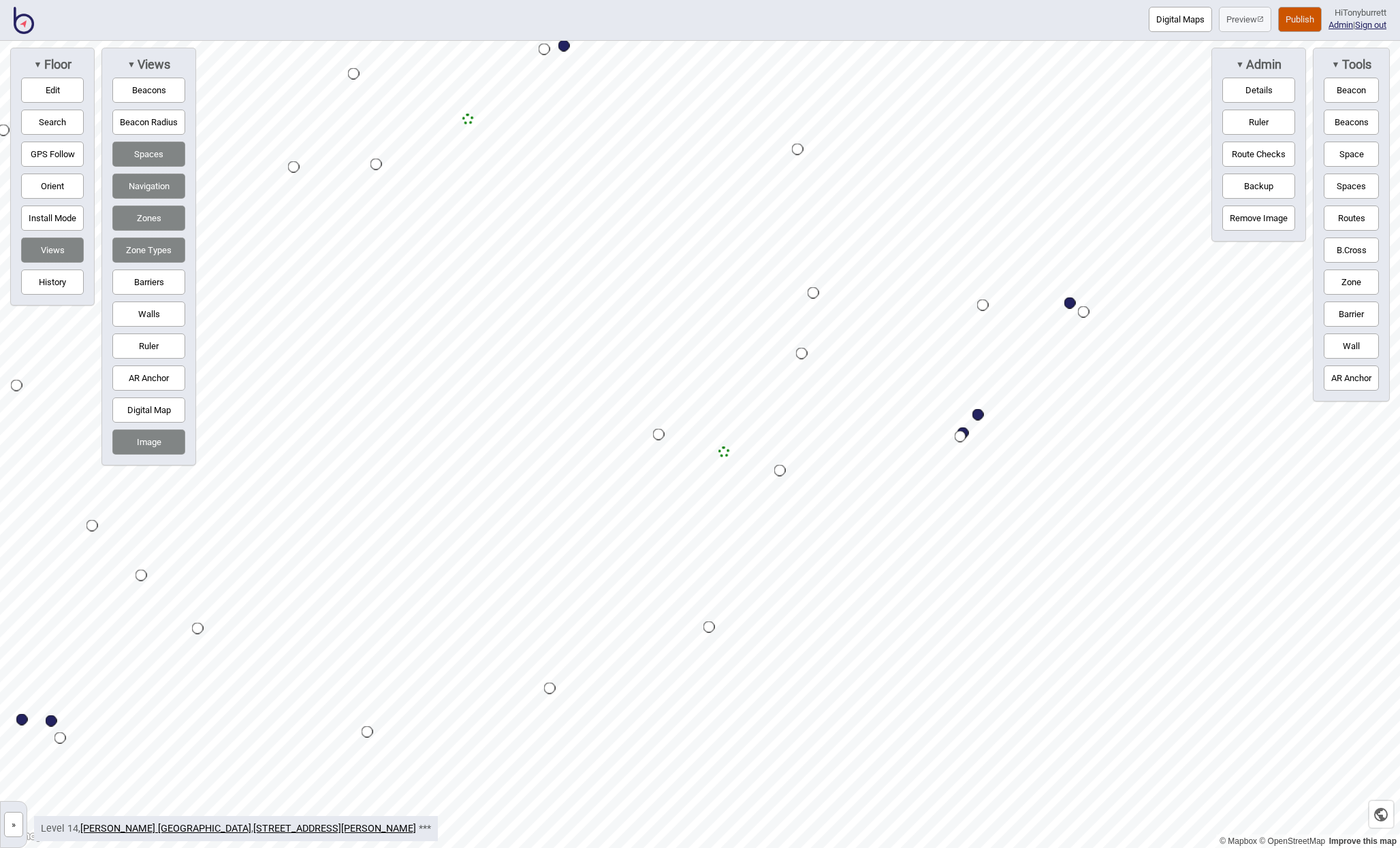
click at [1340, 279] on button "Zone" at bounding box center [1351, 282] width 55 height 25
click at [748, 174] on div "Map marker" at bounding box center [748, 171] width 20 height 20
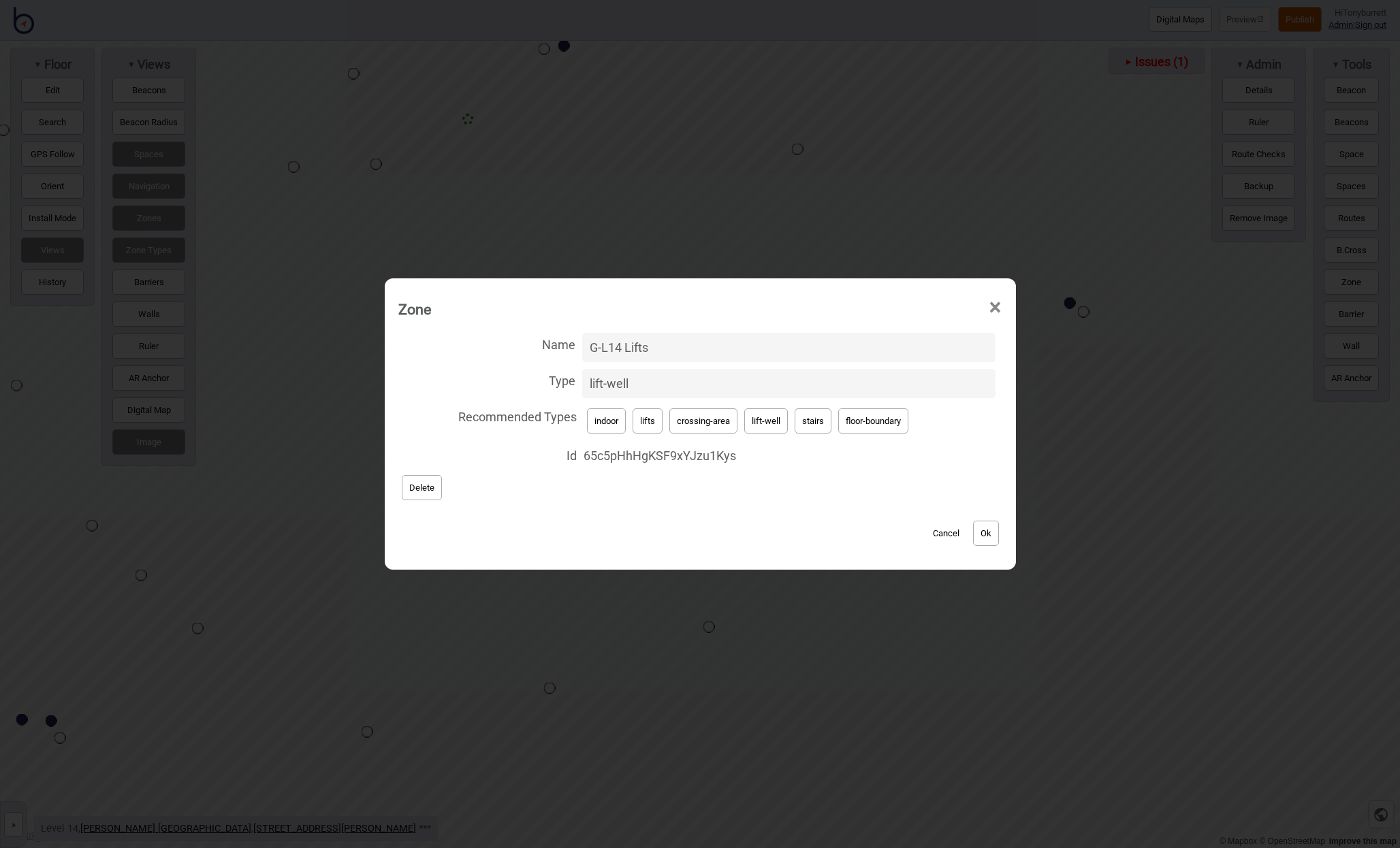
click at [949, 534] on button "Cancel" at bounding box center [946, 533] width 40 height 25
click at [776, 429] on button "lift-well" at bounding box center [766, 420] width 44 height 25
type input "lift-well"
click at [636, 345] on input "Name" at bounding box center [788, 347] width 413 height 29
paste input "G-L14 Lifts"
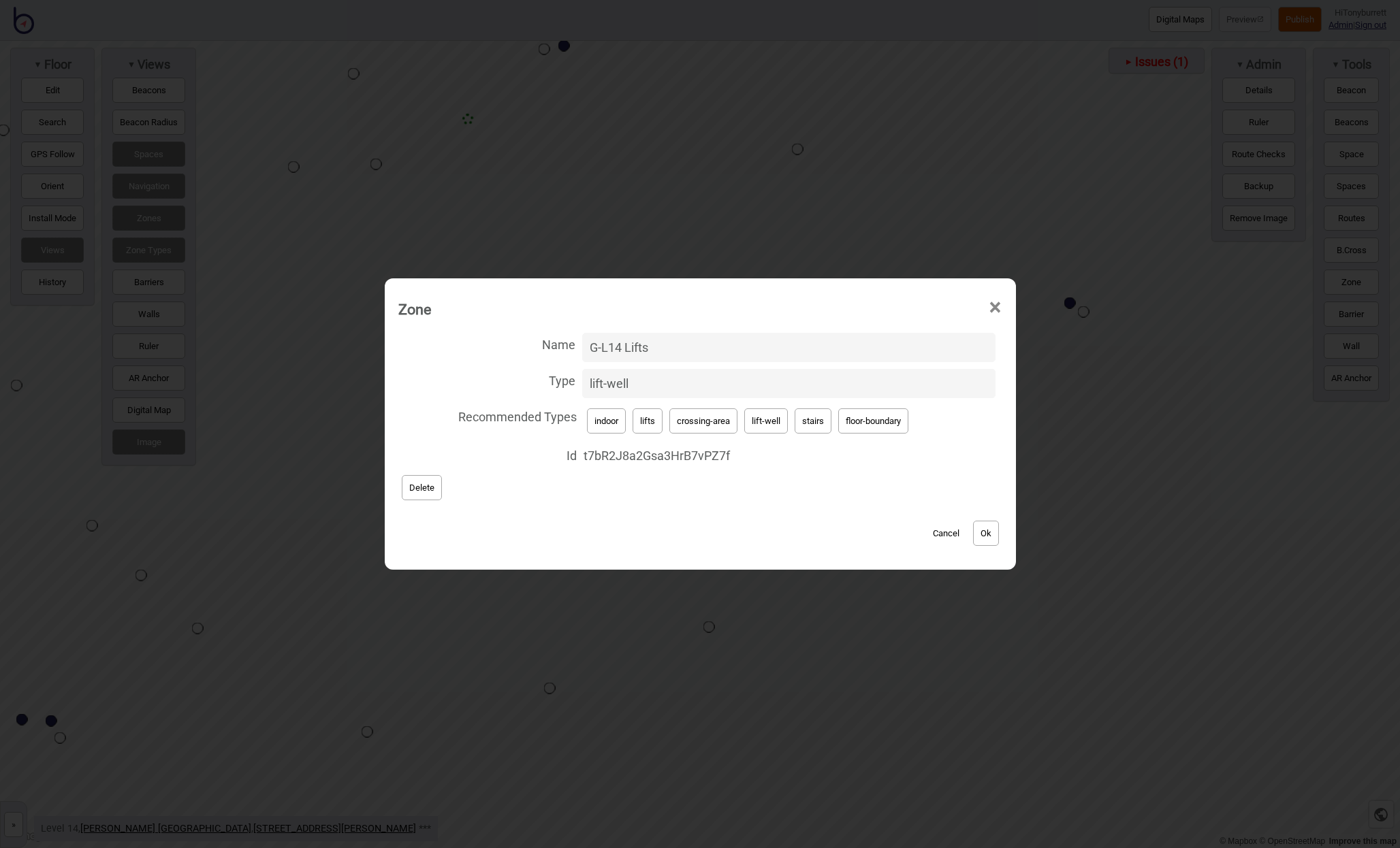
type input "G-L14 Lifts"
click at [993, 545] on button "Ok" at bounding box center [986, 533] width 26 height 25
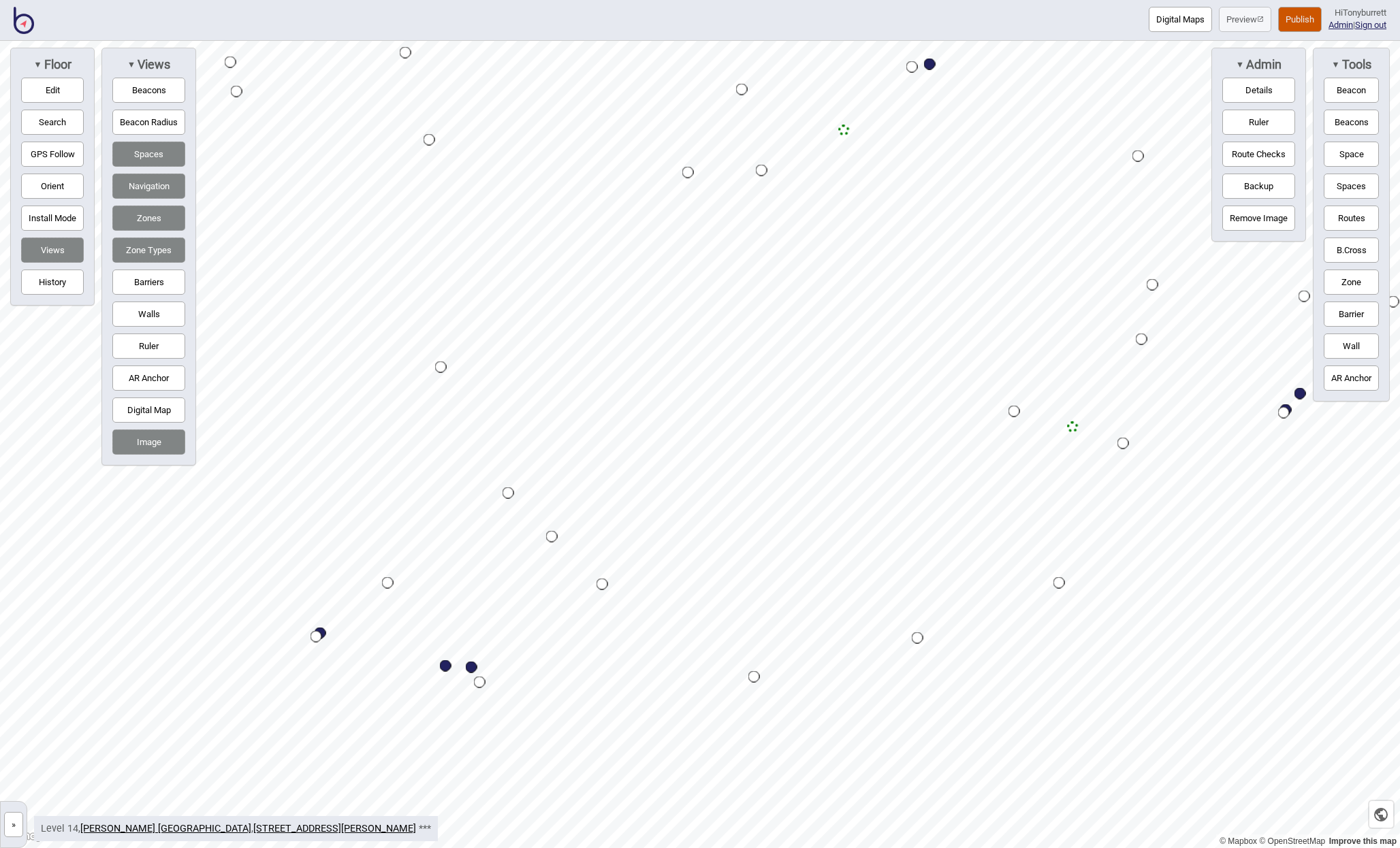
click at [141, 278] on button "Barriers" at bounding box center [149, 282] width 73 height 25
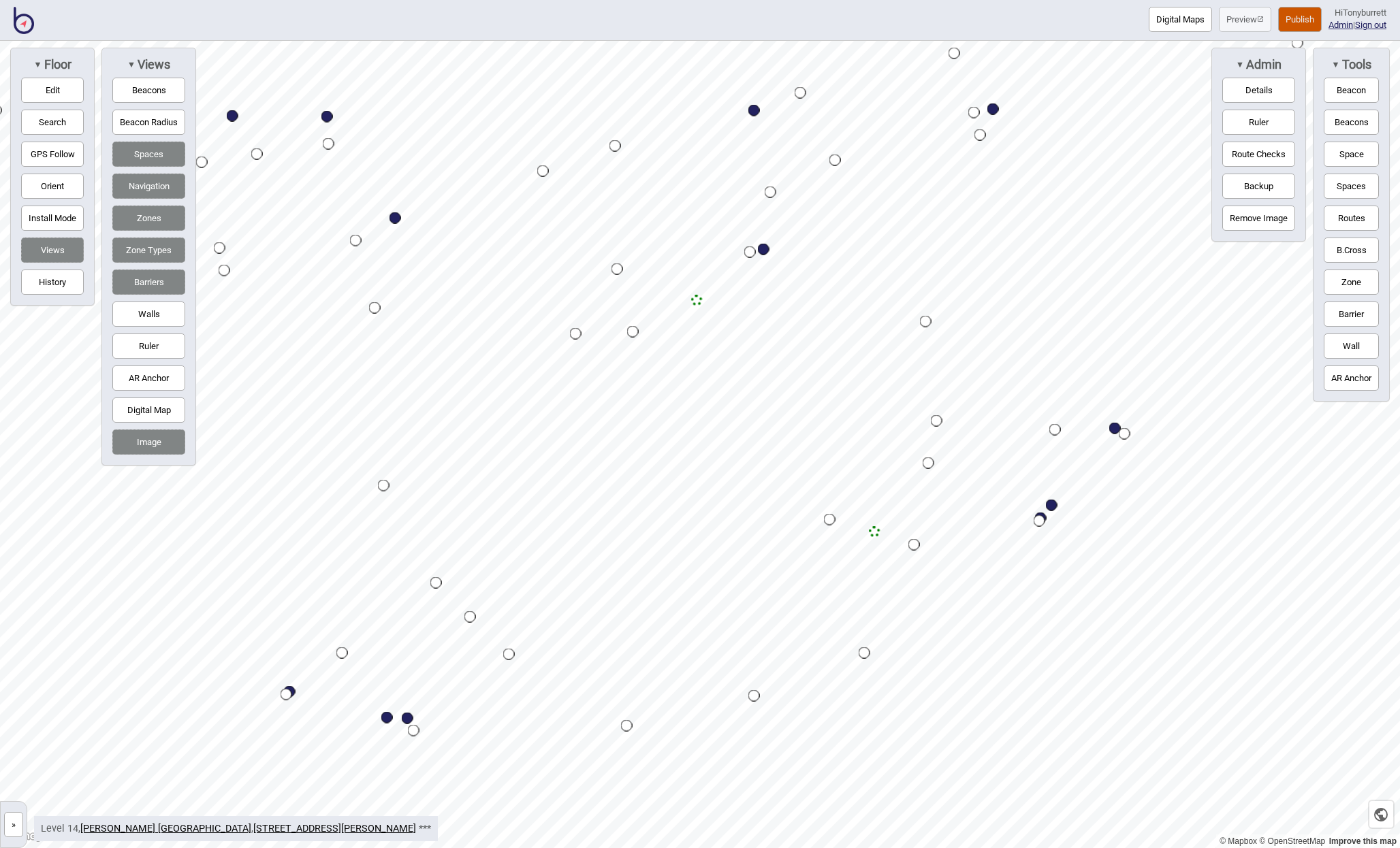
click at [1300, 15] on button "Publish" at bounding box center [1300, 19] width 44 height 25
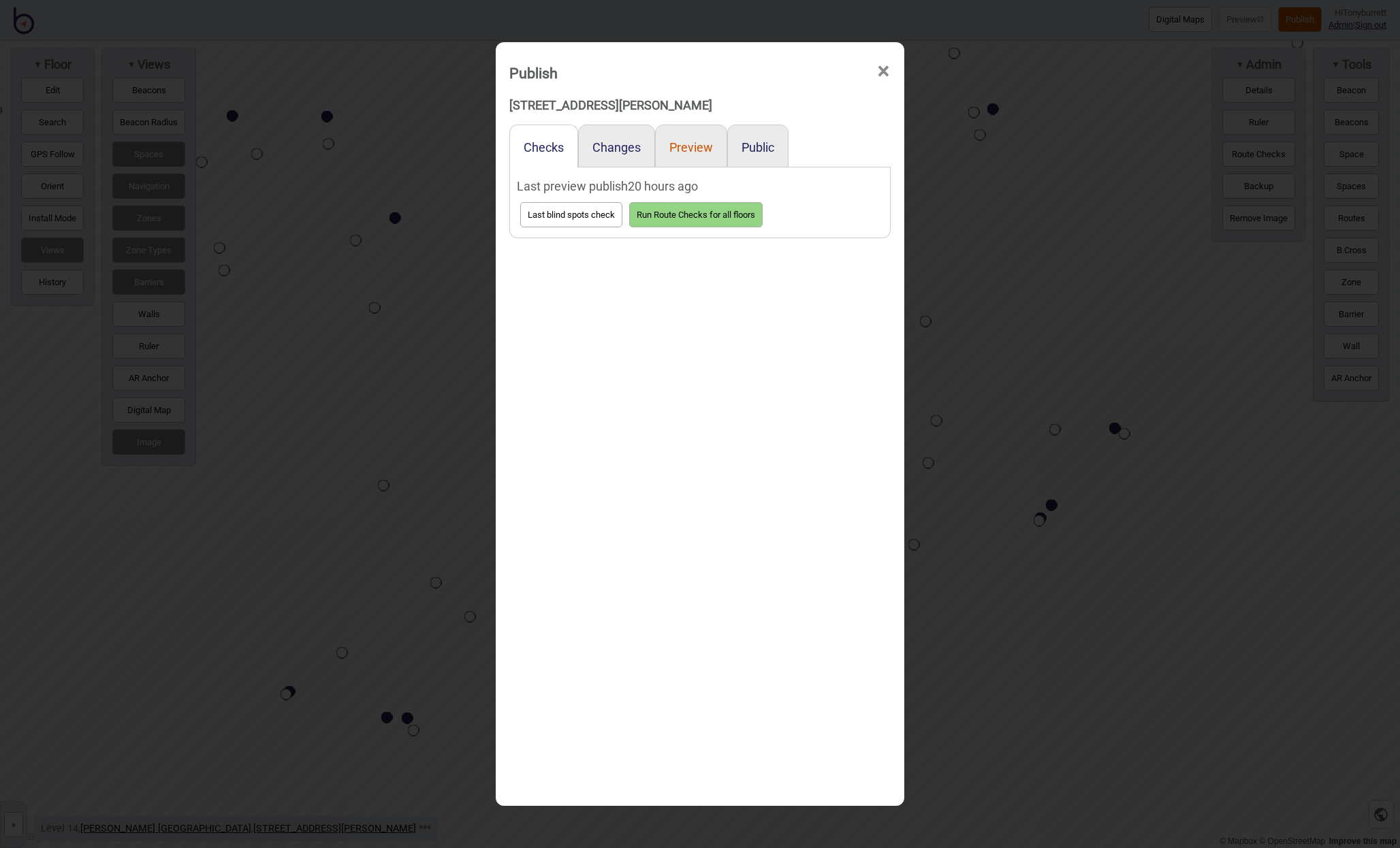
click at [679, 147] on button "Preview" at bounding box center [691, 147] width 44 height 14
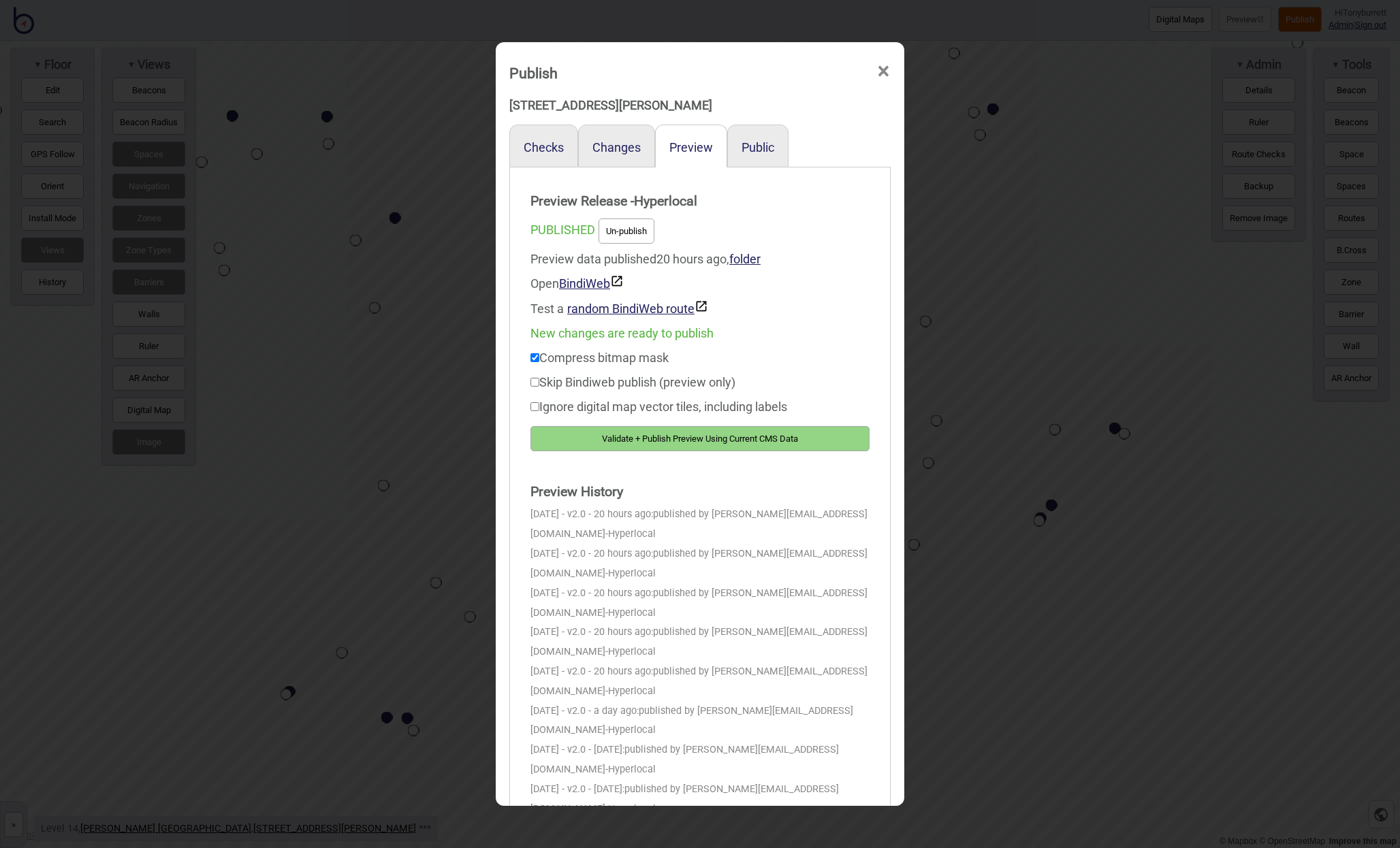
click at [609, 449] on button "Validate + Publish Preview Using Current CMS Data" at bounding box center [700, 438] width 339 height 25
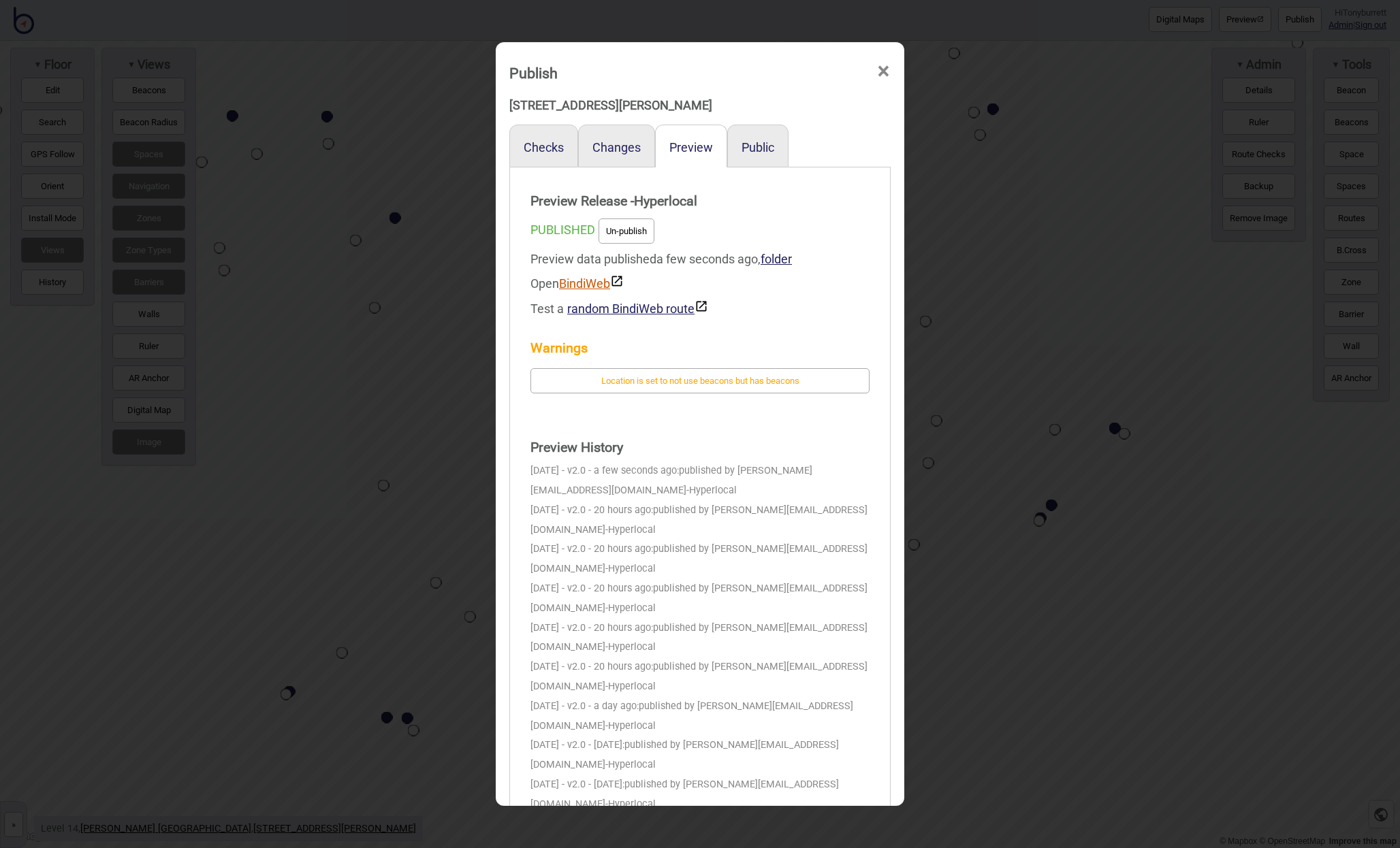
click at [587, 284] on link "BindiWeb" at bounding box center [591, 283] width 65 height 14
